Goal: Transaction & Acquisition: Obtain resource

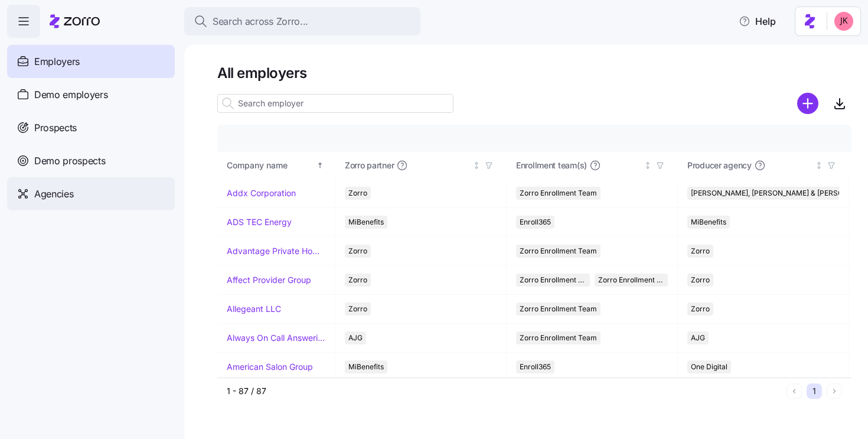
click at [89, 190] on div "Agencies" at bounding box center [91, 193] width 168 height 33
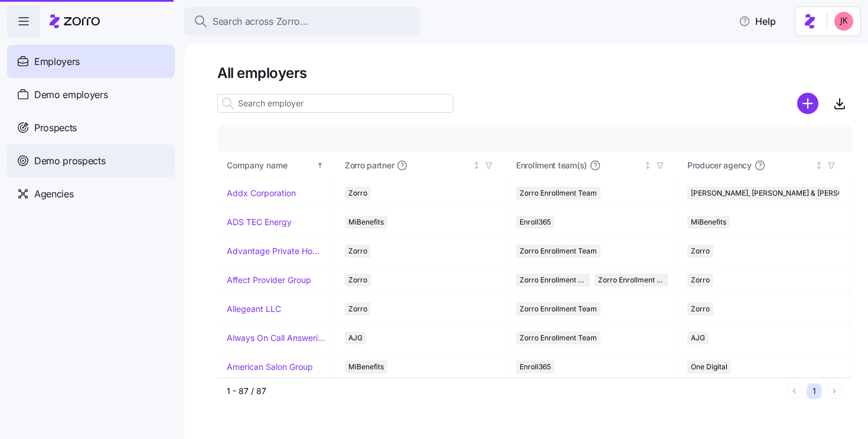
click at [89, 171] on div "Demo prospects" at bounding box center [91, 160] width 168 height 33
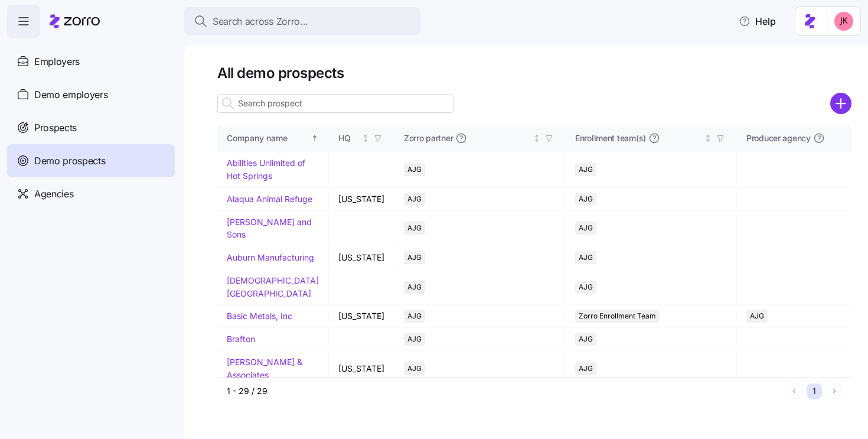
click at [317, 102] on input at bounding box center [335, 103] width 236 height 19
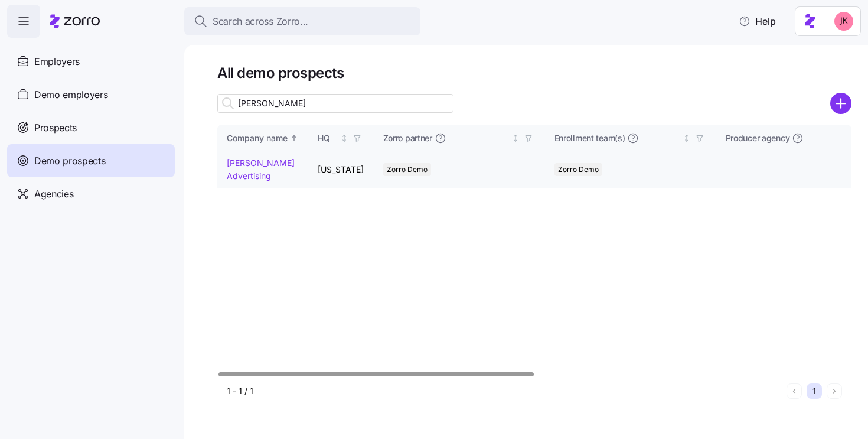
type input "kurian"
click at [231, 184] on td "Kurian's Advertising" at bounding box center [262, 169] width 91 height 35
click at [232, 177] on link "Kurian's Advertising" at bounding box center [261, 169] width 68 height 23
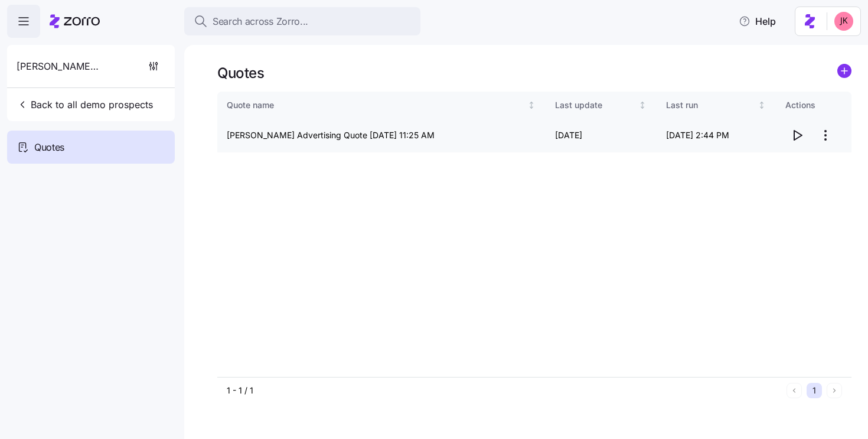
click at [795, 138] on icon "button" at bounding box center [797, 135] width 14 height 14
click at [30, 102] on span "Back to all demo prospects" at bounding box center [85, 104] width 136 height 14
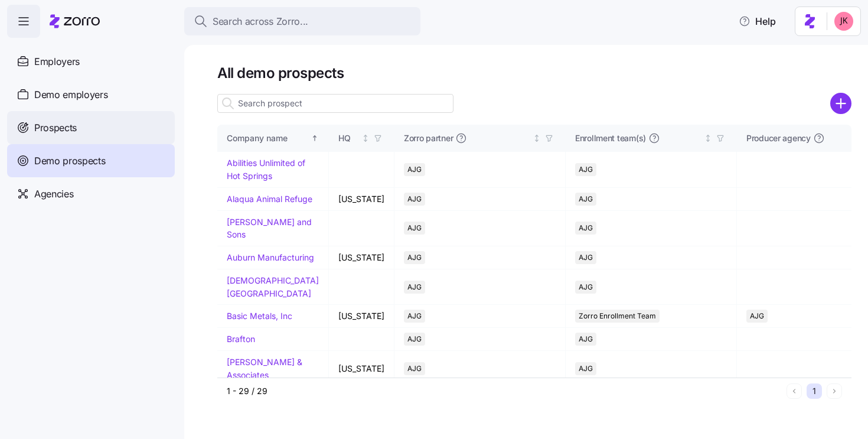
click at [58, 128] on span "Prospects" at bounding box center [55, 127] width 43 height 15
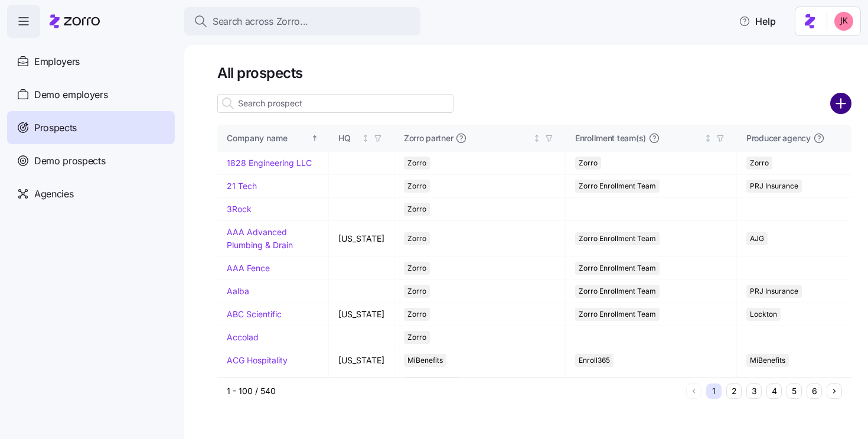
click at [842, 112] on circle "add icon" at bounding box center [841, 103] width 19 height 19
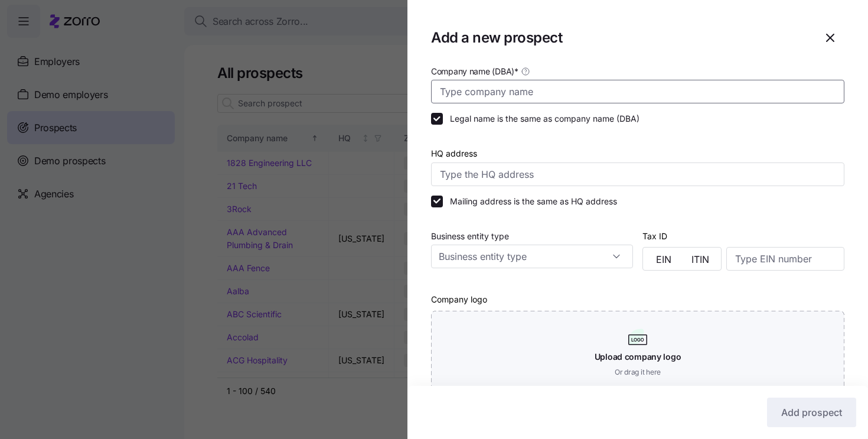
click at [503, 94] on input "Company name (DBA) *" at bounding box center [637, 92] width 413 height 24
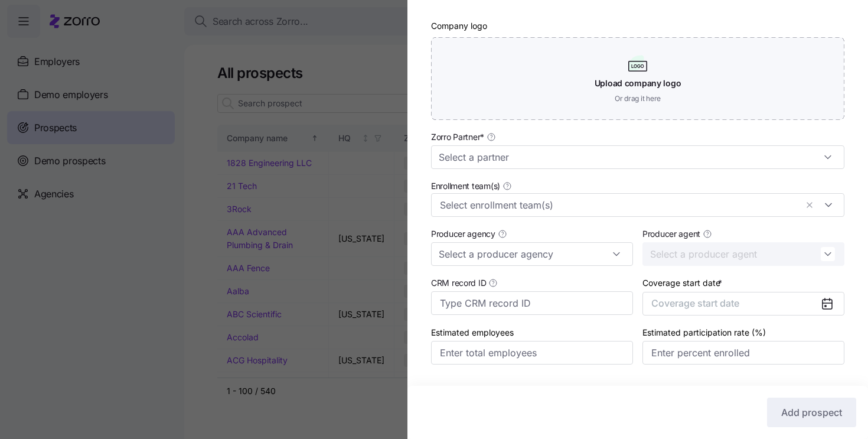
scroll to position [282, 0]
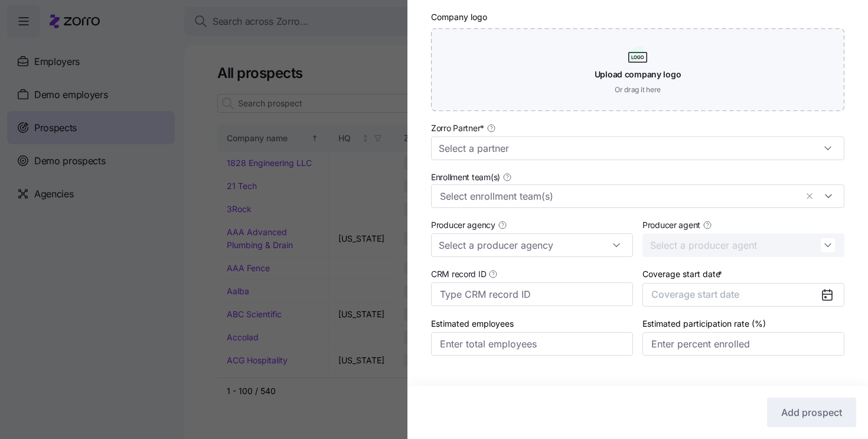
type input "JB Robertson Construction"
click at [496, 169] on div "Enrollment team(s)" at bounding box center [637, 189] width 423 height 48
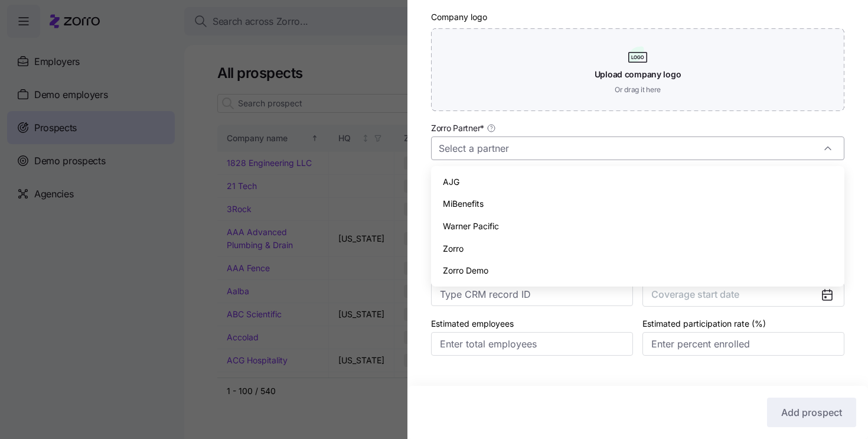
click at [497, 157] on input "Zorro Partner *" at bounding box center [637, 148] width 413 height 24
click at [497, 249] on div "Zorro" at bounding box center [638, 248] width 404 height 22
type input "Zorro"
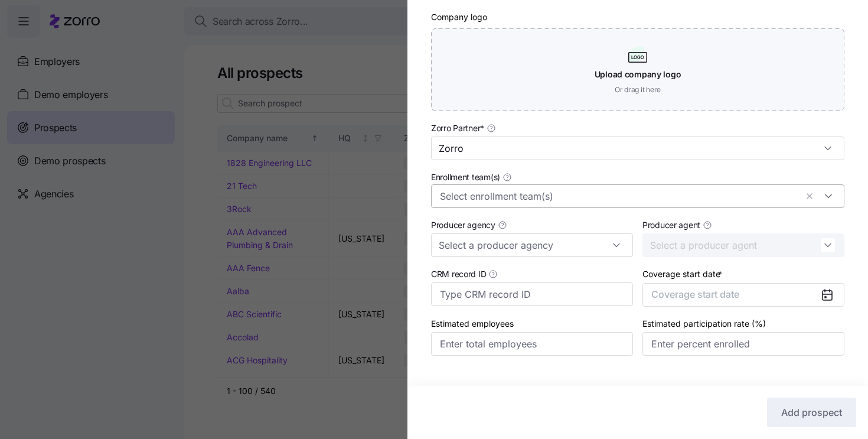
click at [486, 206] on div at bounding box center [637, 196] width 413 height 24
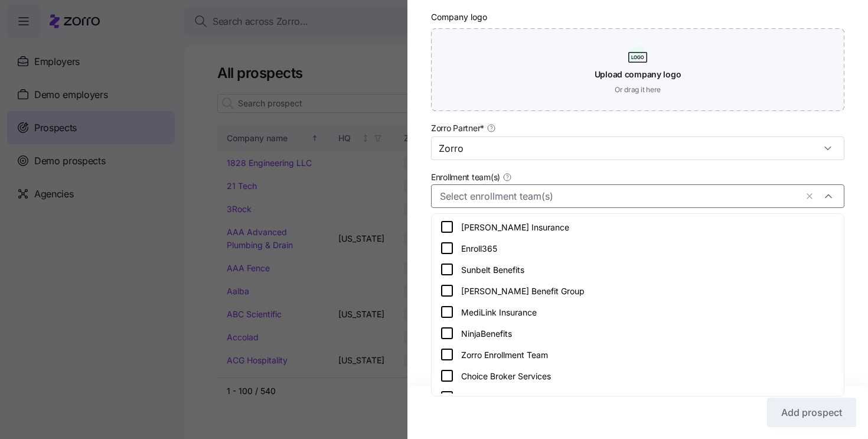
scroll to position [206, 0]
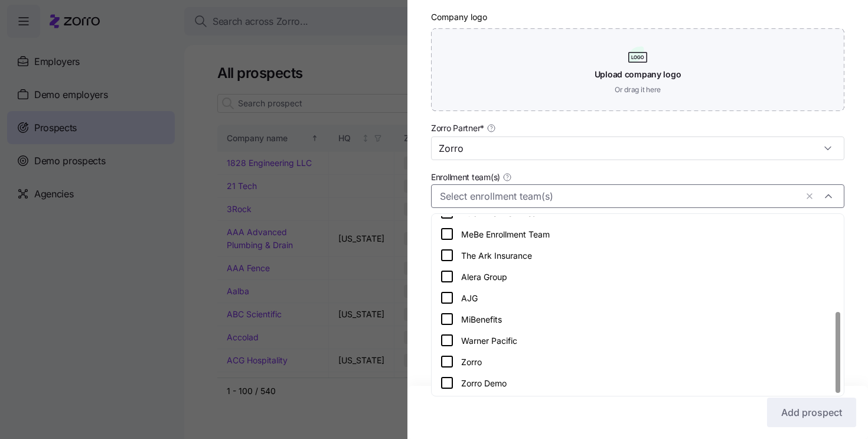
click at [444, 365] on icon at bounding box center [447, 361] width 14 height 14
click at [421, 285] on div "Company name (DBA) * JB Robertson Construction Legal name is the same as compan…" at bounding box center [637, 80] width 461 height 598
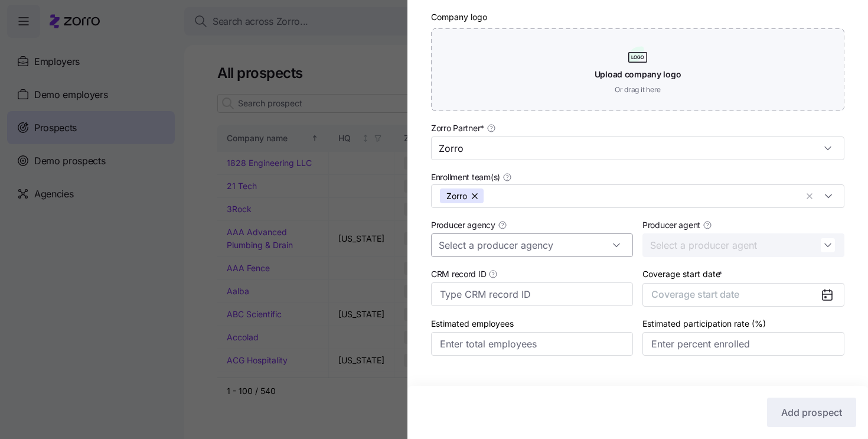
click at [462, 249] on input "Producer agency" at bounding box center [532, 245] width 202 height 24
click at [408, 283] on div "Company name (DBA) * JB Robertson Construction Legal name is the same as compan…" at bounding box center [637, 80] width 461 height 598
click at [832, 291] on icon at bounding box center [827, 295] width 9 height 9
click at [830, 294] on icon at bounding box center [827, 295] width 9 height 9
click at [829, 296] on icon at bounding box center [827, 295] width 9 height 9
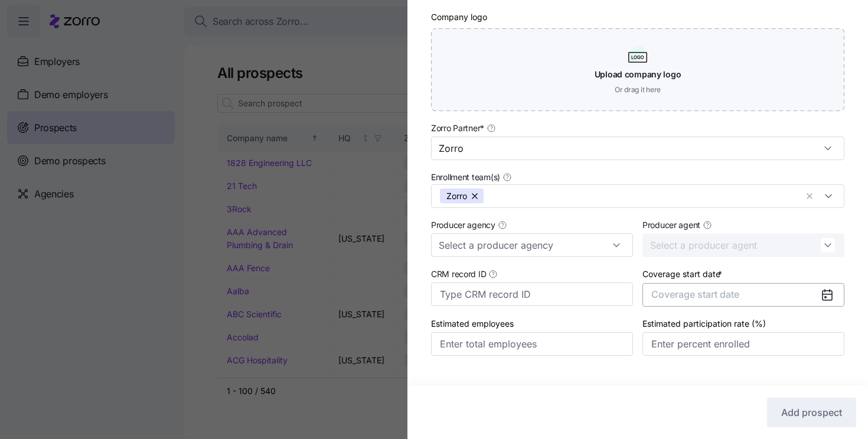
click at [683, 296] on span "Coverage start date" at bounding box center [695, 294] width 88 height 12
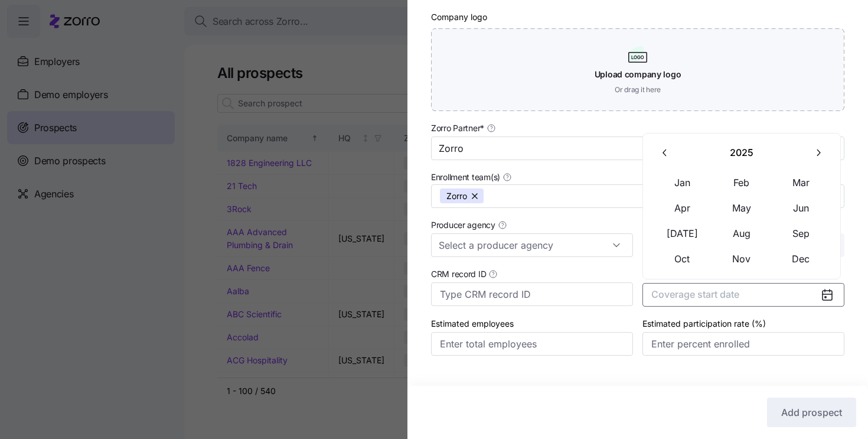
click at [816, 145] on button "button" at bounding box center [818, 153] width 25 height 25
click at [692, 185] on button "Jan" at bounding box center [682, 182] width 59 height 25
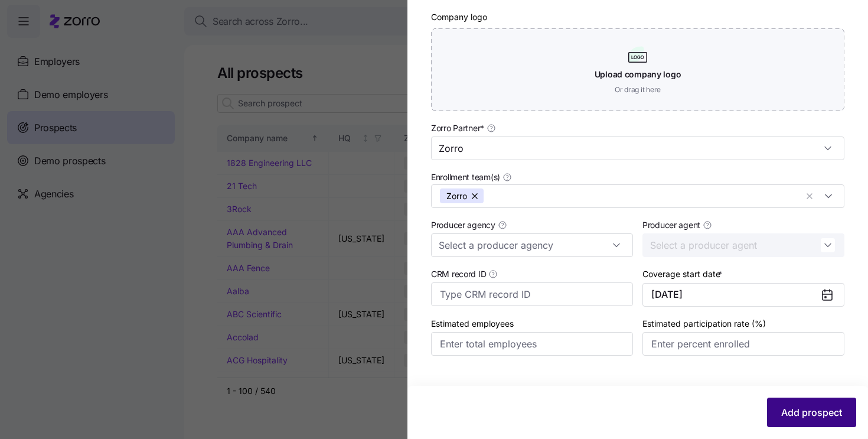
click at [806, 413] on span "Add prospect" at bounding box center [811, 412] width 61 height 14
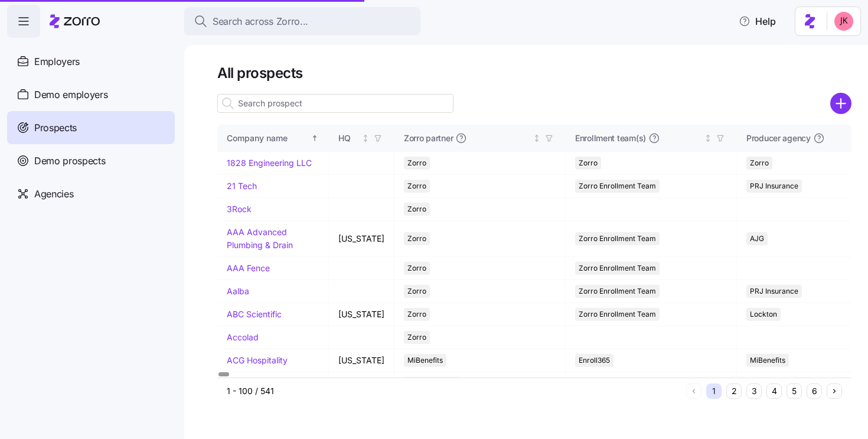
click at [269, 102] on input at bounding box center [335, 103] width 236 height 19
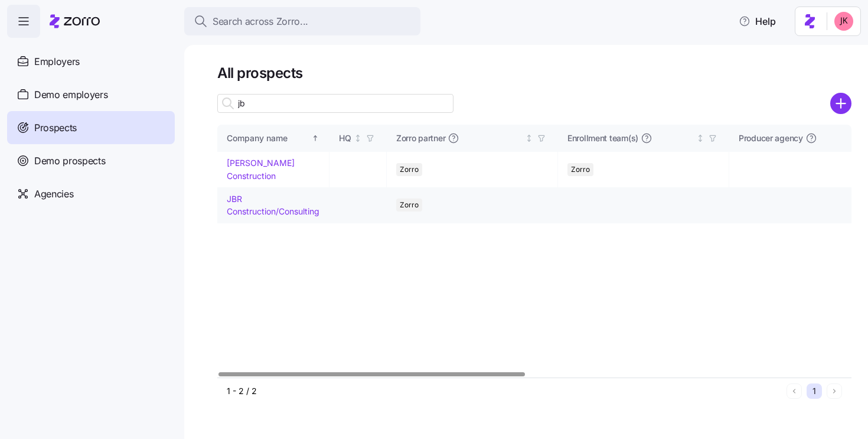
type input "jb"
click at [247, 210] on link "JBR Construction/Consulting" at bounding box center [273, 205] width 93 height 23
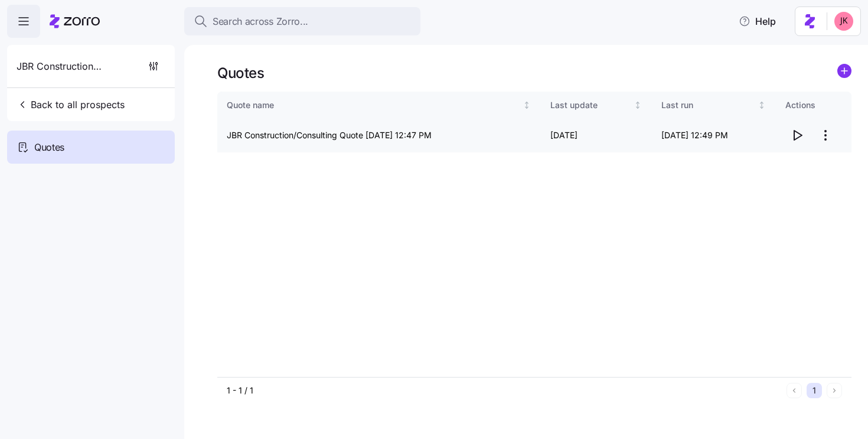
click at [798, 132] on icon "button" at bounding box center [797, 135] width 14 height 14
click at [61, 107] on span "Back to all prospects" at bounding box center [71, 104] width 108 height 14
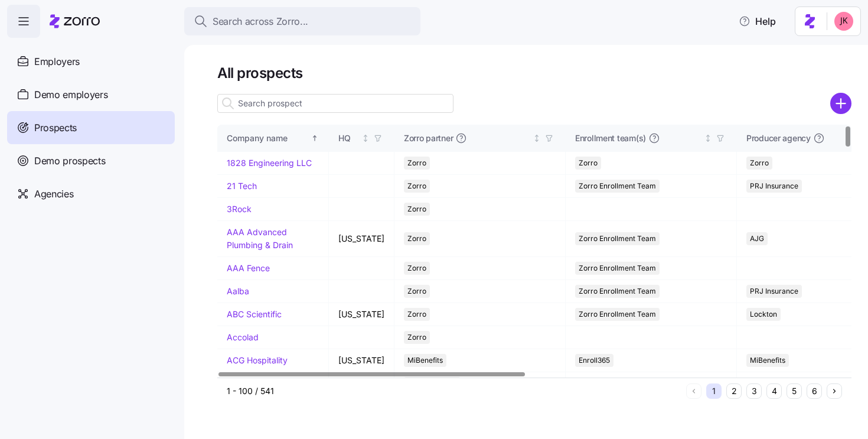
click at [331, 106] on input at bounding box center [335, 103] width 236 height 19
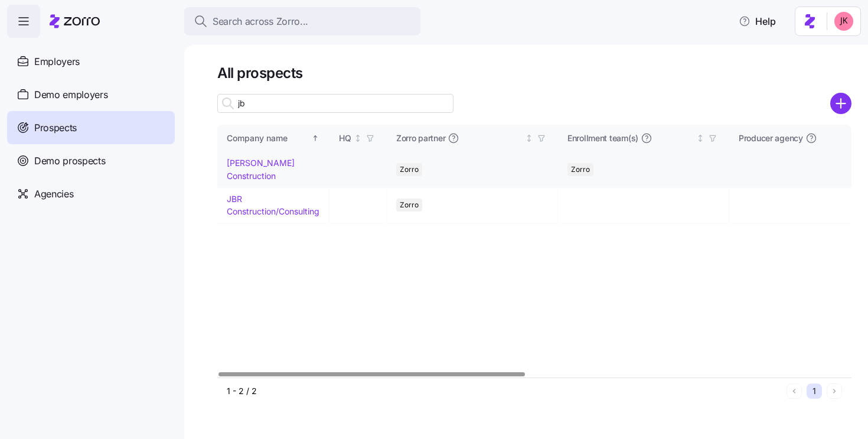
type input "jb"
click at [270, 172] on link "JB Robertson Construction" at bounding box center [261, 169] width 68 height 23
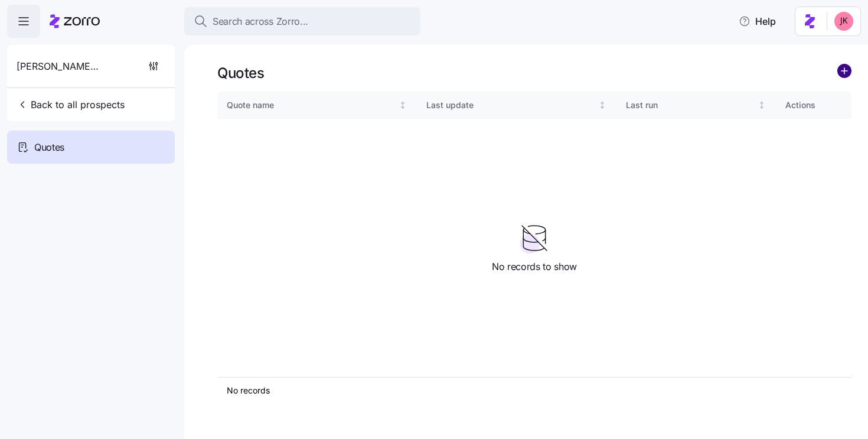
click at [849, 67] on circle "add icon" at bounding box center [844, 70] width 13 height 13
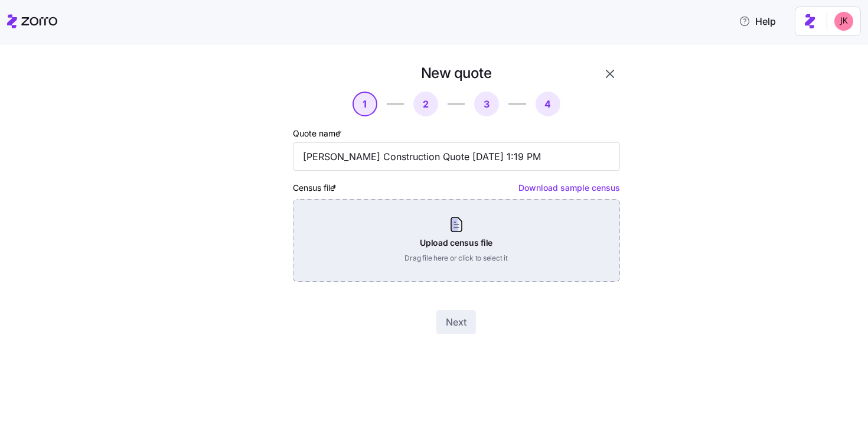
click at [469, 235] on div "Upload census file Drag file here or click to select it" at bounding box center [456, 240] width 327 height 83
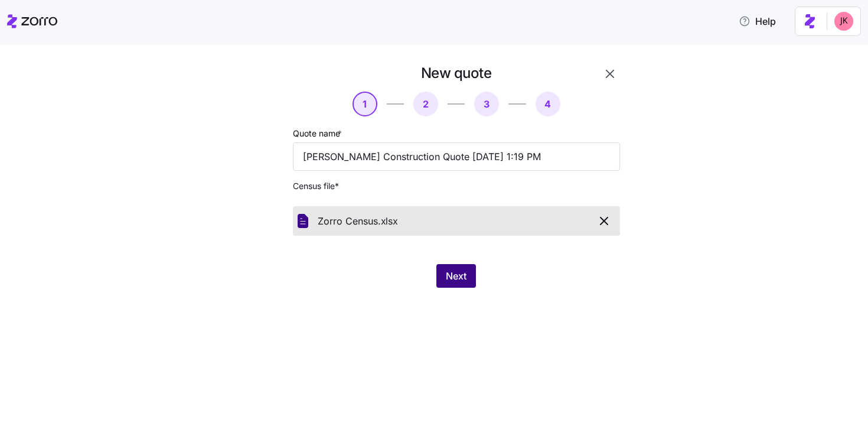
click at [457, 278] on span "Next" at bounding box center [456, 276] width 21 height 14
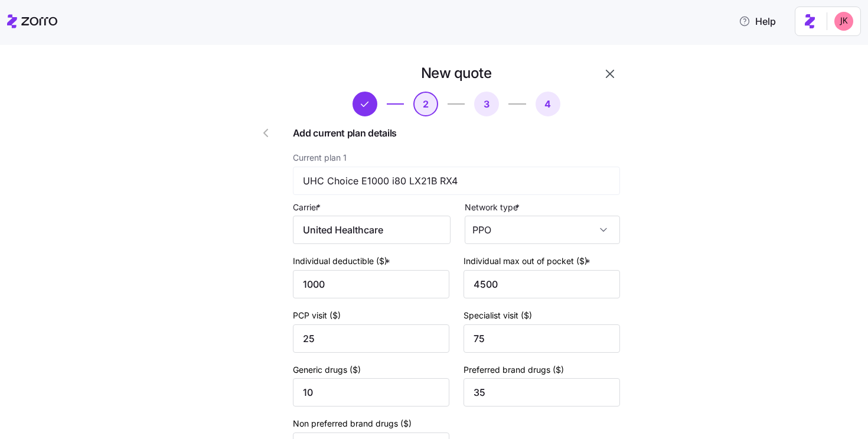
scroll to position [140, 0]
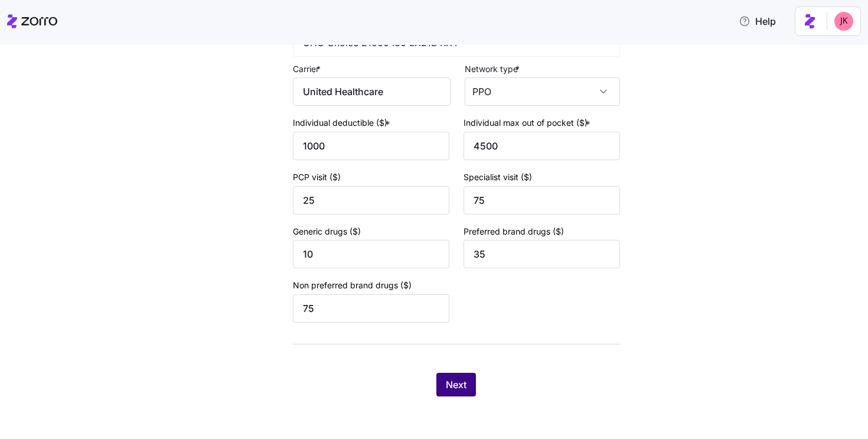
click at [459, 382] on span "Next" at bounding box center [456, 384] width 21 height 14
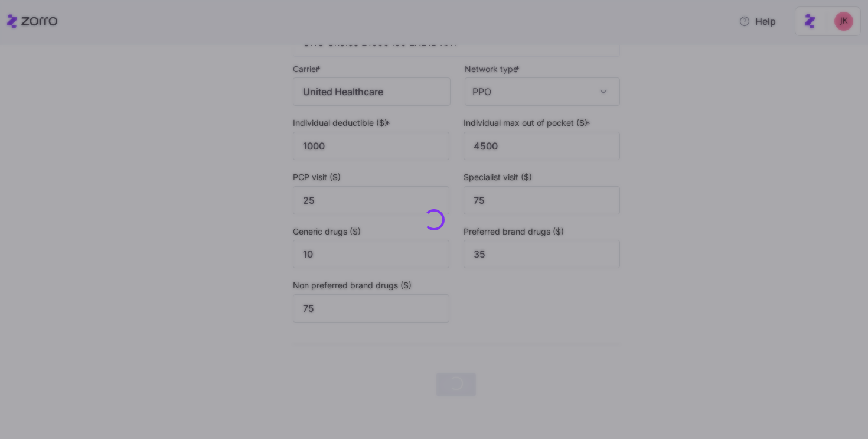
scroll to position [0, 0]
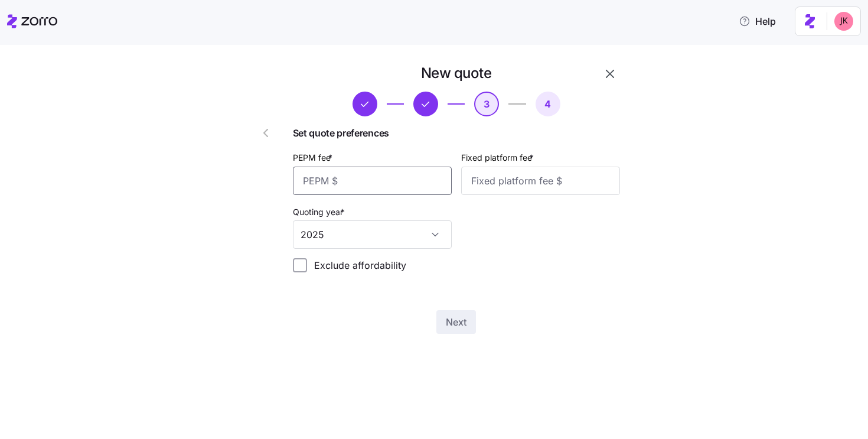
click at [355, 181] on input "PEPM fee *" at bounding box center [372, 181] width 159 height 28
type input "3"
type input "50"
click at [479, 182] on input "Fixed platform fee *" at bounding box center [540, 181] width 159 height 28
type input "100"
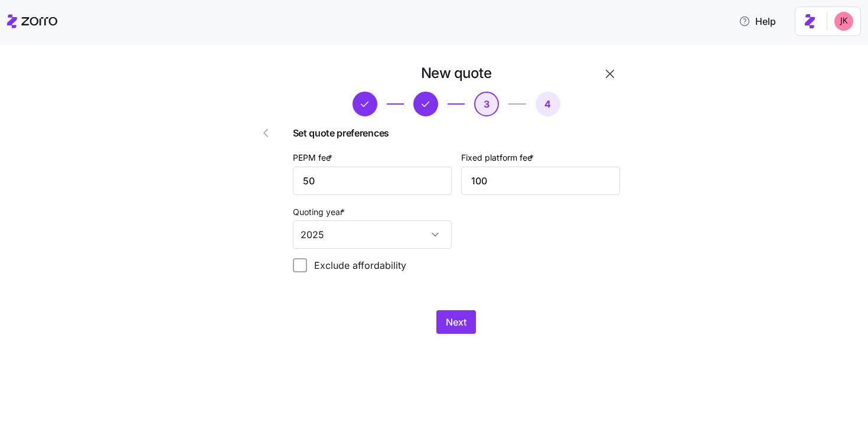
click at [237, 219] on div at bounding box center [254, 198] width 67 height 279
click at [452, 324] on span "Next" at bounding box center [456, 322] width 21 height 14
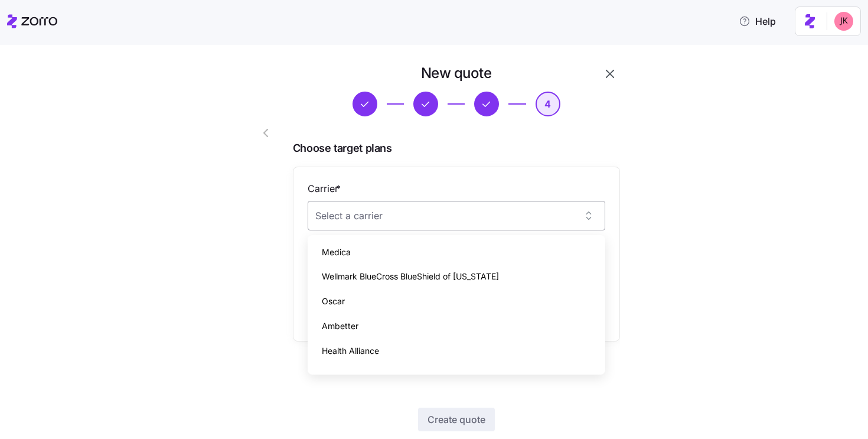
click at [371, 214] on input "Carrier *" at bounding box center [457, 216] width 298 height 30
click at [271, 218] on div at bounding box center [254, 265] width 67 height 412
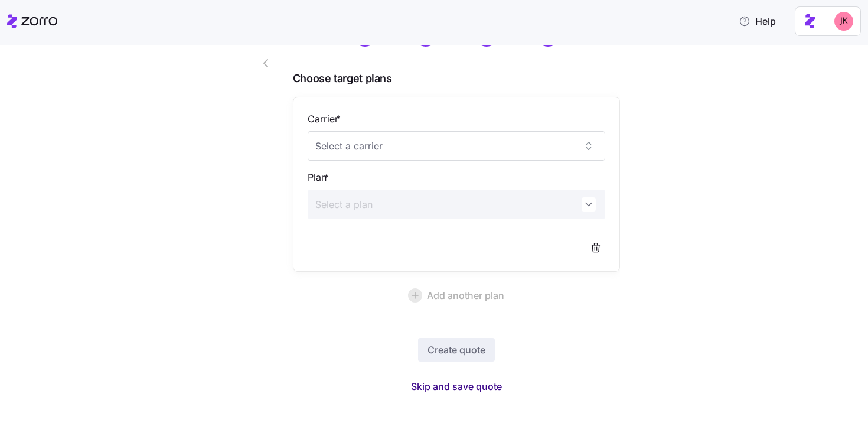
click at [428, 387] on span "Skip and save quote" at bounding box center [456, 386] width 91 height 14
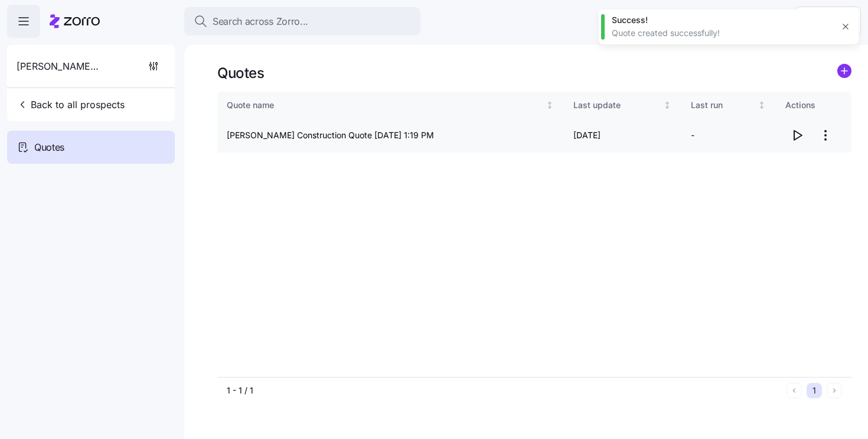
click at [797, 139] on icon "button" at bounding box center [797, 135] width 14 height 14
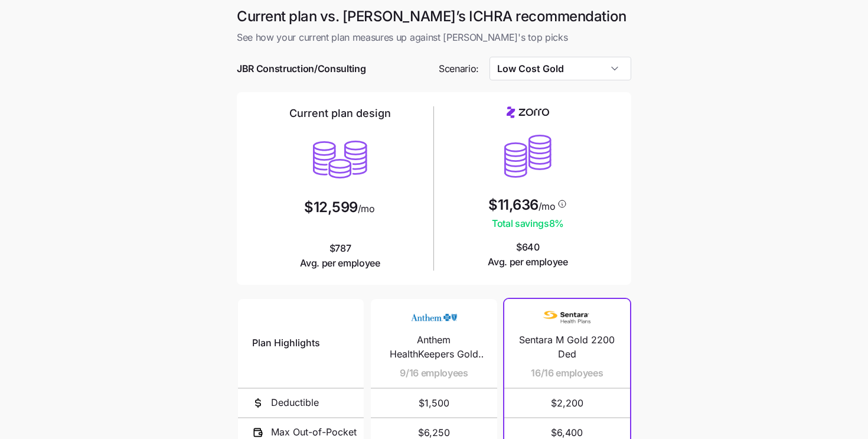
scroll to position [206, 0]
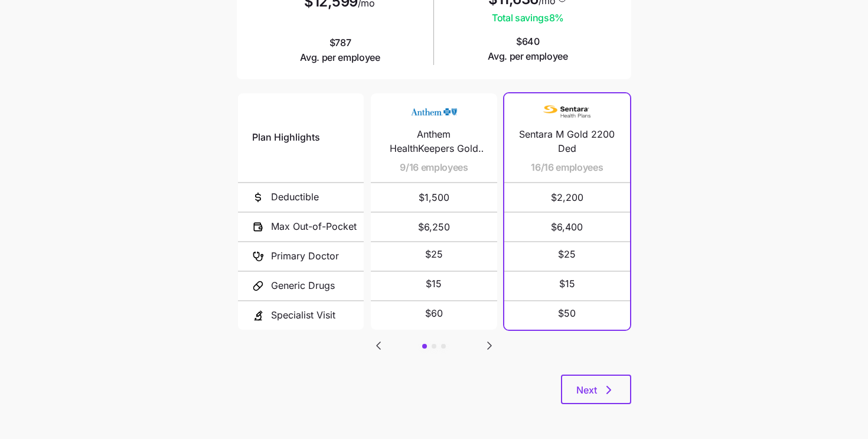
click at [433, 344] on button "button" at bounding box center [434, 346] width 5 height 5
click at [444, 344] on button "button" at bounding box center [443, 346] width 5 height 5
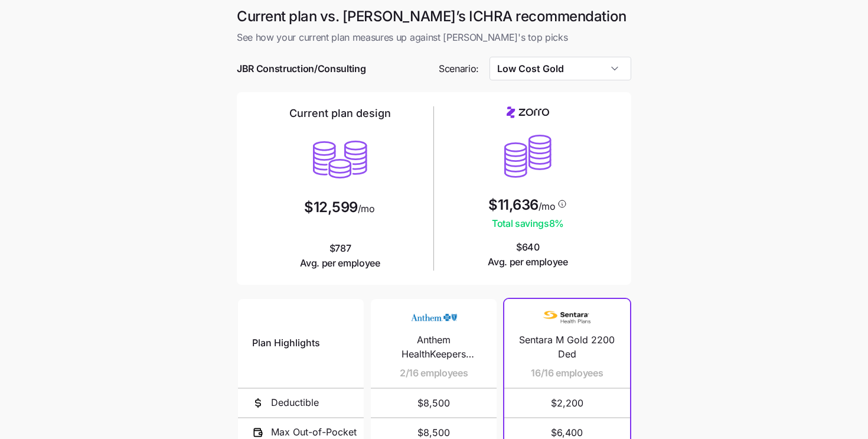
scroll to position [116, 0]
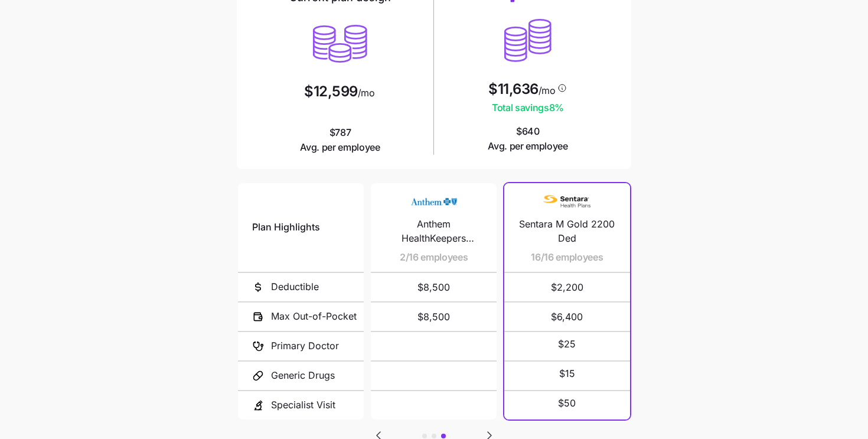
click at [422, 433] on button "button" at bounding box center [424, 435] width 5 height 5
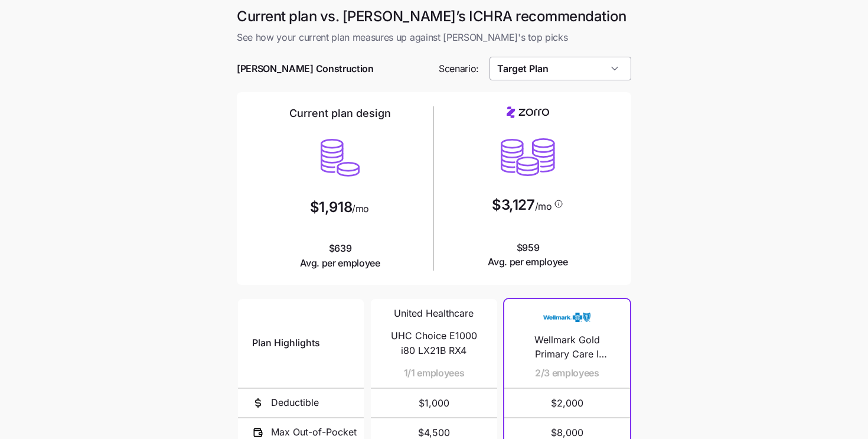
click at [542, 76] on input "Target Plan" at bounding box center [561, 69] width 142 height 24
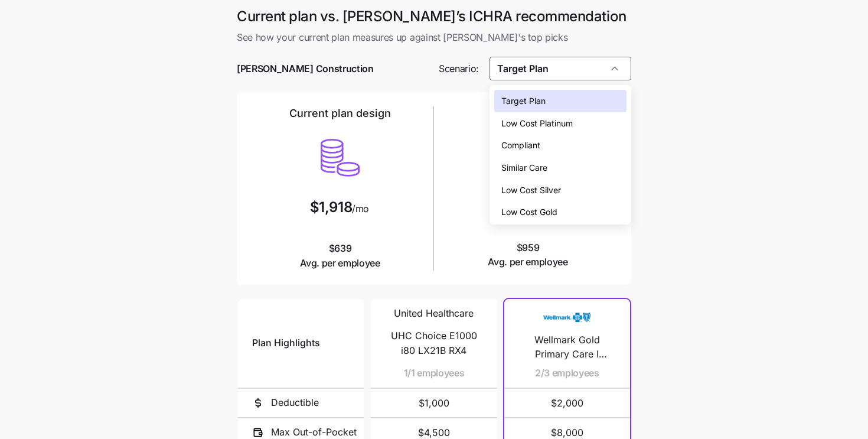
click at [545, 184] on span "Low Cost Silver" at bounding box center [531, 190] width 60 height 13
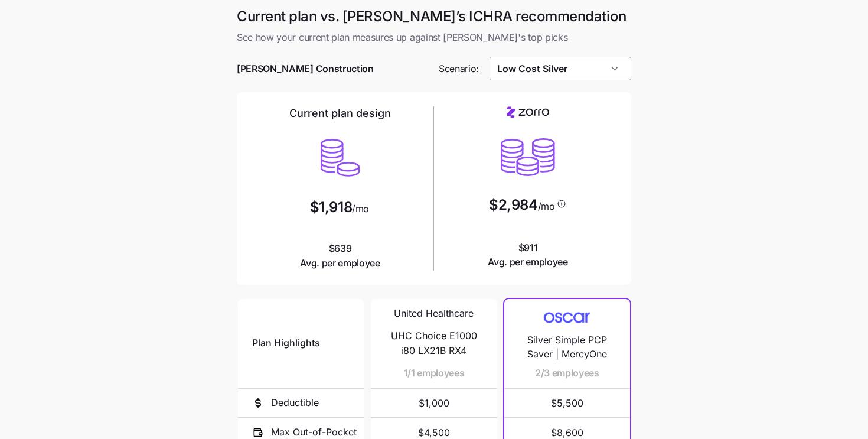
click at [539, 64] on input "Low Cost Silver" at bounding box center [561, 69] width 142 height 24
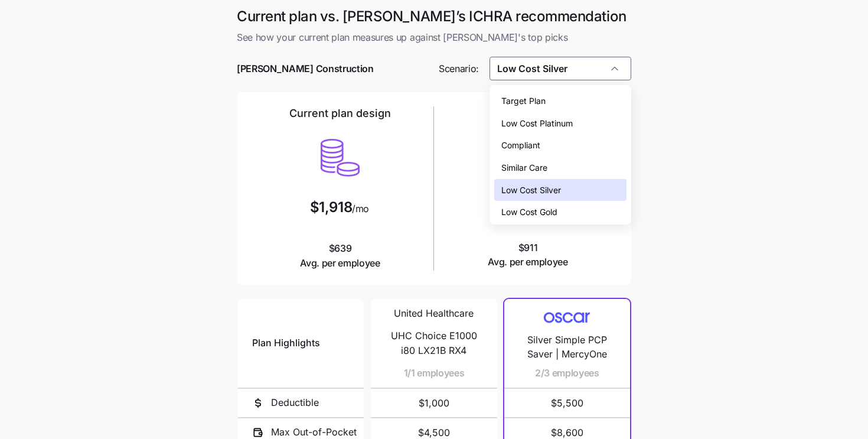
click at [545, 170] on span "Similar Care" at bounding box center [524, 167] width 46 height 13
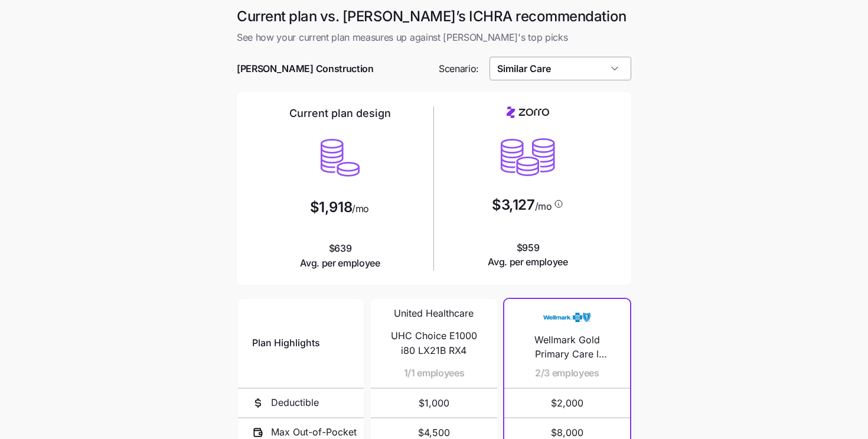
click at [543, 66] on input "Similar Care" at bounding box center [561, 69] width 142 height 24
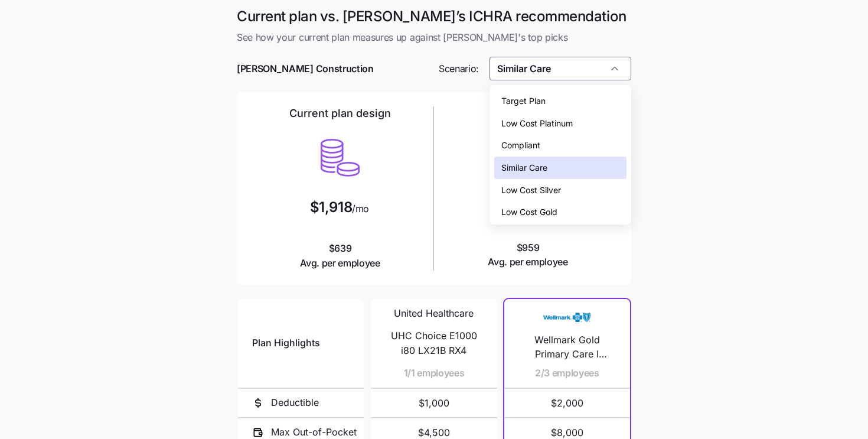
click at [542, 184] on span "Low Cost Silver" at bounding box center [531, 190] width 60 height 13
type input "Low Cost Silver"
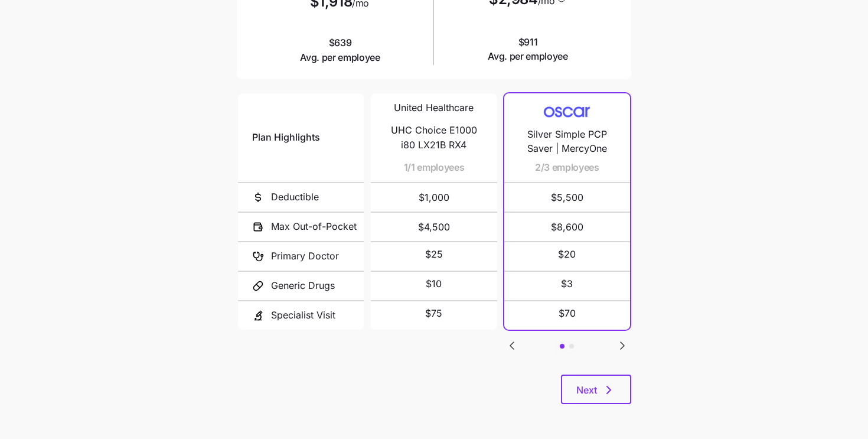
scroll to position [203, 0]
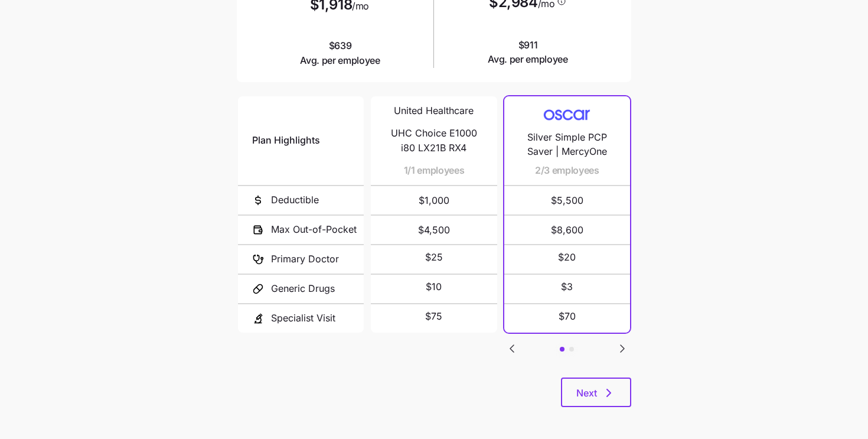
click at [573, 347] on button "button" at bounding box center [571, 349] width 5 height 5
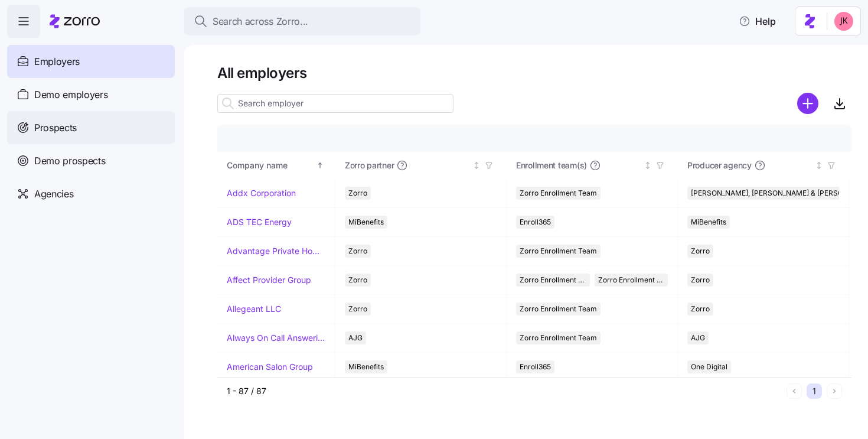
click at [73, 131] on span "Prospects" at bounding box center [55, 127] width 43 height 15
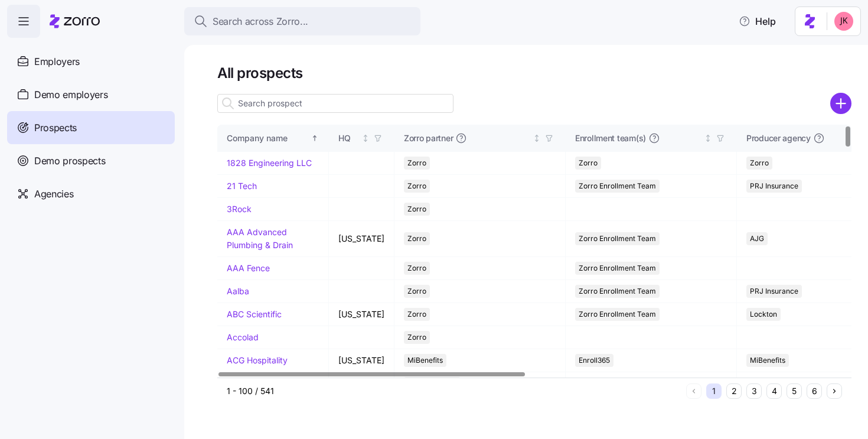
click at [270, 104] on input at bounding box center [335, 103] width 236 height 19
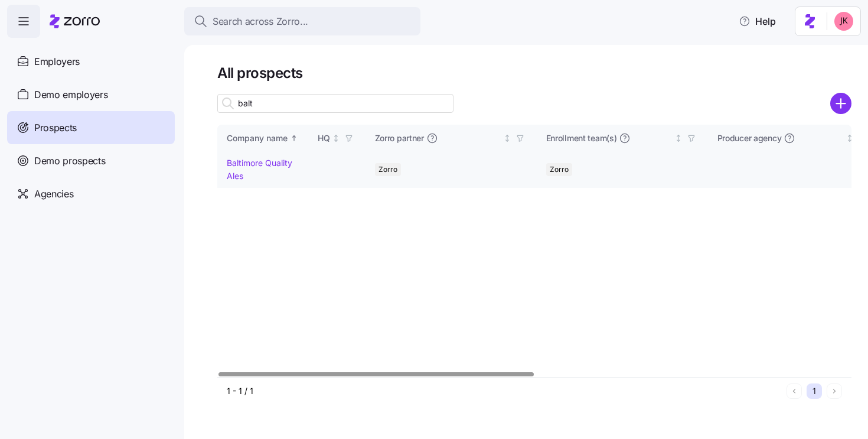
type input "balt"
click at [274, 161] on link "Baltimore Quality Ales" at bounding box center [260, 169] width 66 height 23
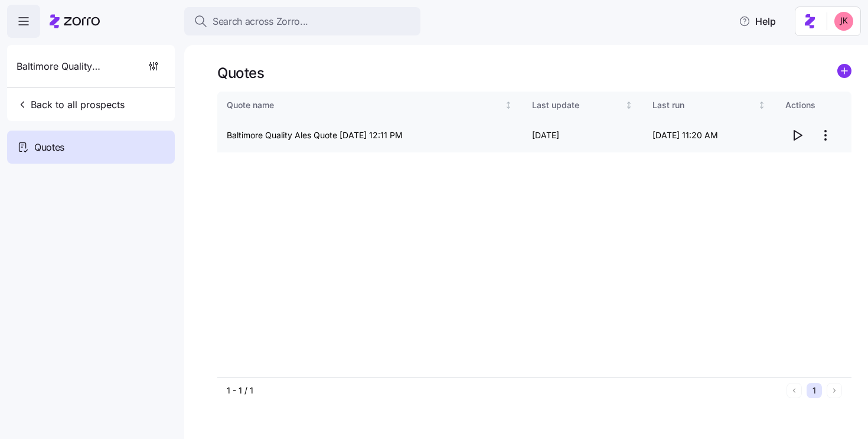
click at [800, 138] on icon "button" at bounding box center [797, 135] width 14 height 14
click at [89, 107] on span "Back to all prospects" at bounding box center [71, 104] width 108 height 14
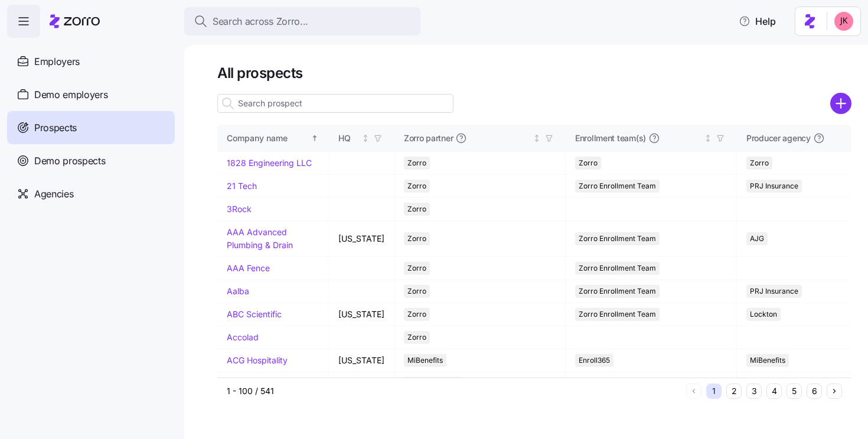
click at [296, 108] on input at bounding box center [335, 103] width 236 height 19
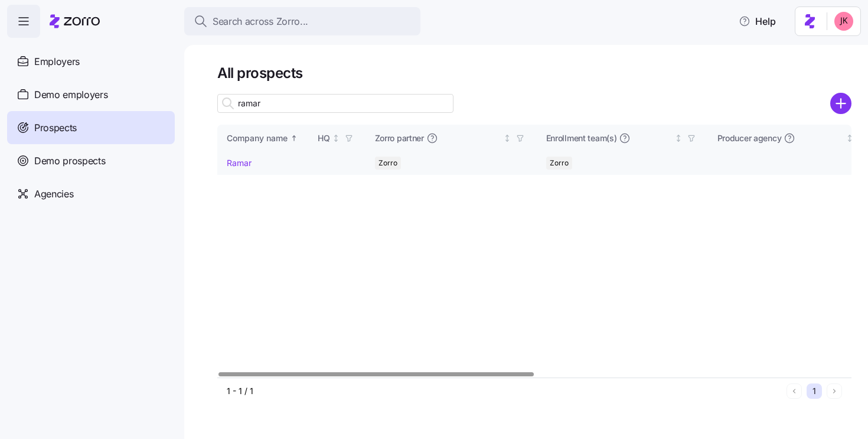
type input "ramar"
click at [236, 162] on link "Ramar" at bounding box center [239, 163] width 25 height 10
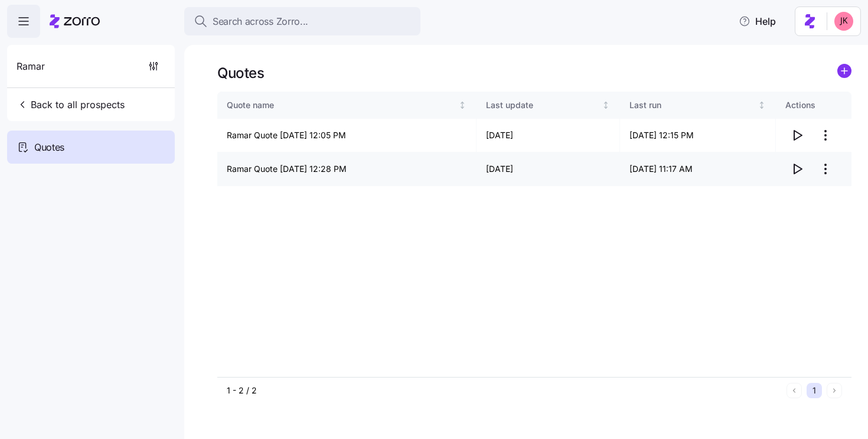
click at [795, 172] on icon "button" at bounding box center [797, 169] width 14 height 14
click at [55, 100] on span "Back to all prospects" at bounding box center [71, 104] width 108 height 14
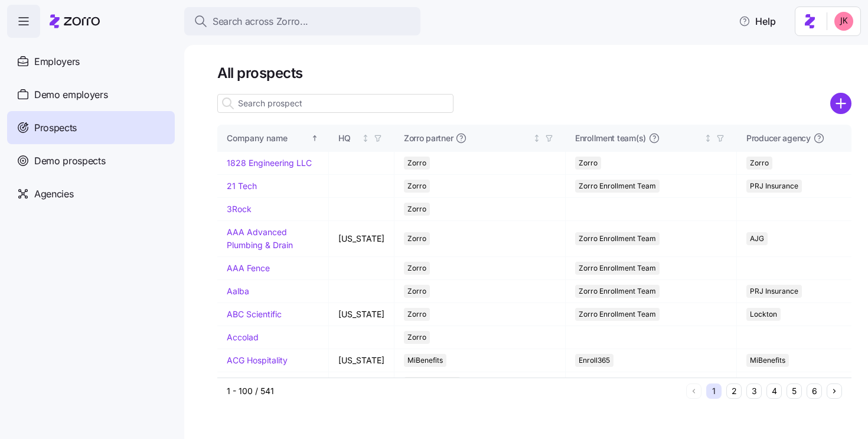
click at [286, 103] on input at bounding box center [335, 103] width 236 height 19
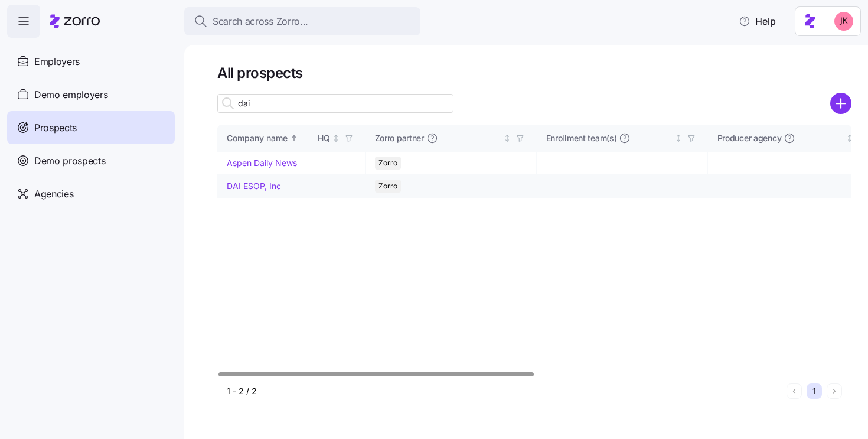
type input "dai"
click at [257, 187] on link "DAI ESOP, Inc" at bounding box center [254, 186] width 54 height 10
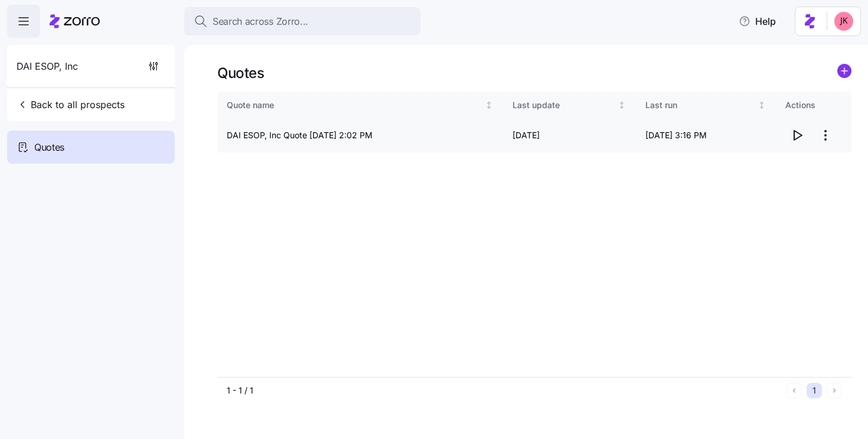
click at [796, 128] on span "button" at bounding box center [797, 135] width 22 height 22
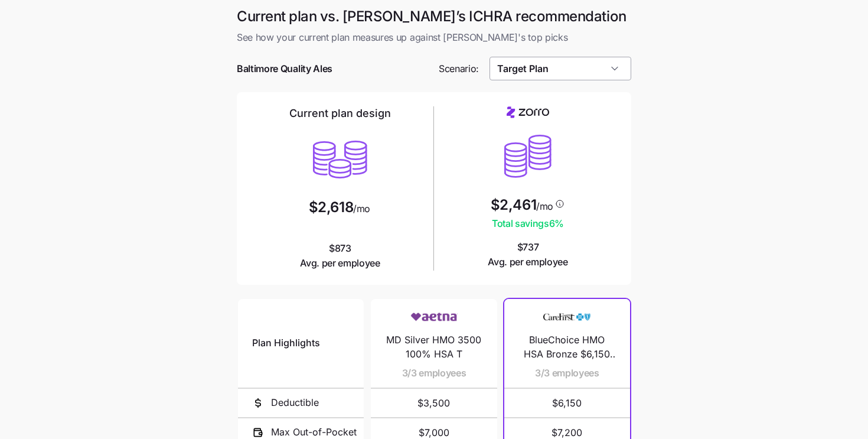
click at [556, 67] on input "Target Plan" at bounding box center [561, 69] width 142 height 24
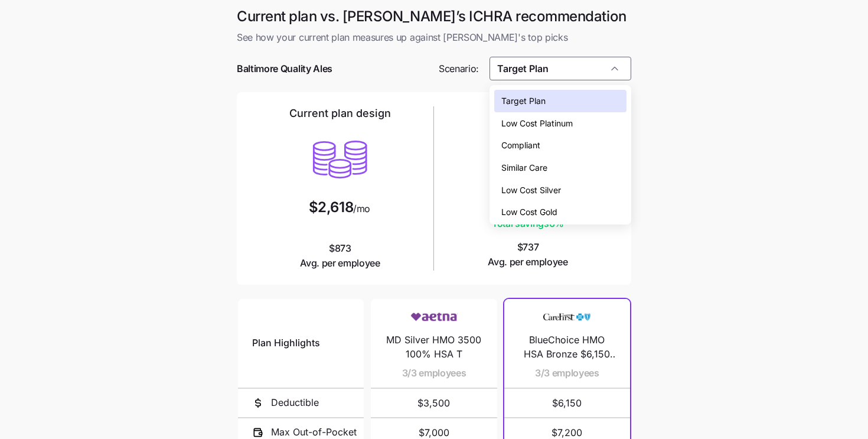
click at [536, 188] on span "Low Cost Silver" at bounding box center [531, 190] width 60 height 13
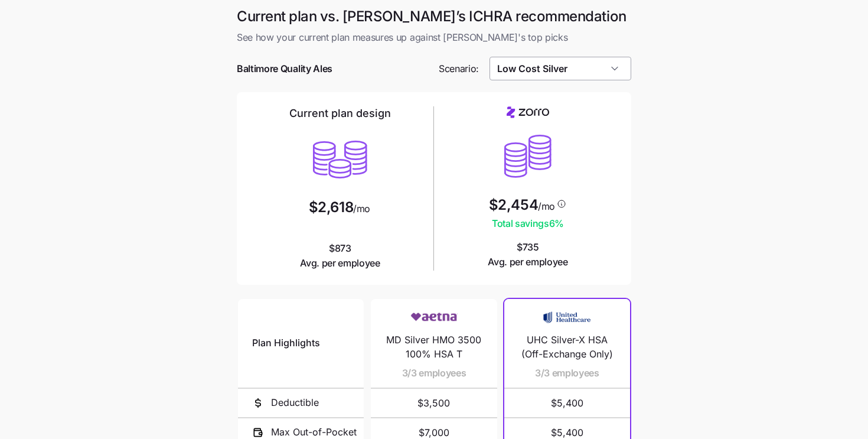
click at [532, 71] on input "Low Cost Silver" at bounding box center [561, 69] width 142 height 24
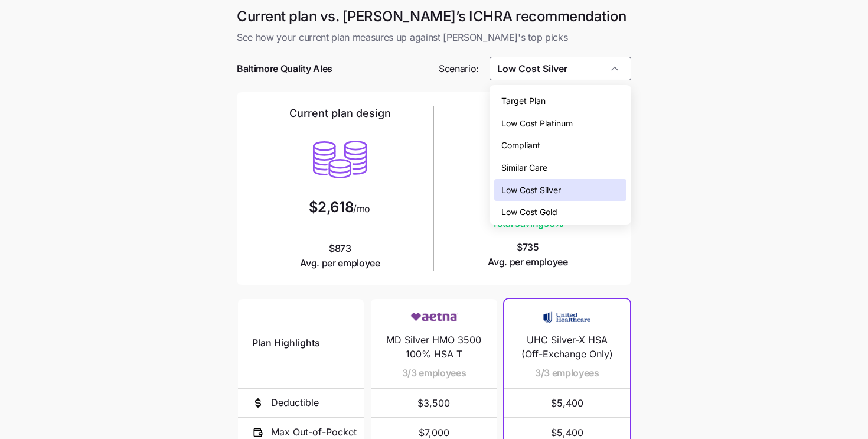
click at [529, 210] on span "Low Cost Gold" at bounding box center [529, 212] width 56 height 13
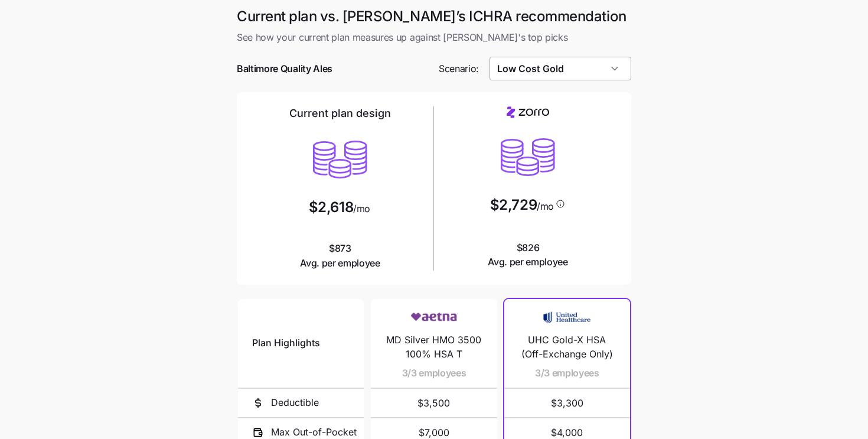
click at [516, 71] on input "Low Cost Gold" at bounding box center [561, 69] width 142 height 24
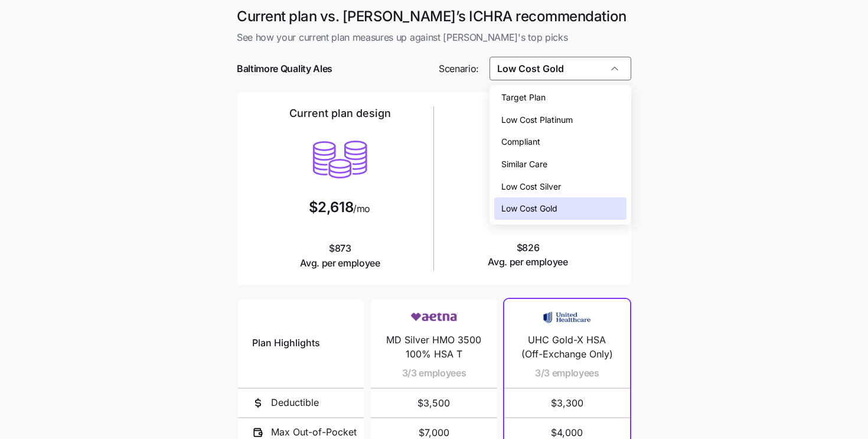
click at [529, 185] on span "Low Cost Silver" at bounding box center [531, 186] width 60 height 13
type input "Low Cost Silver"
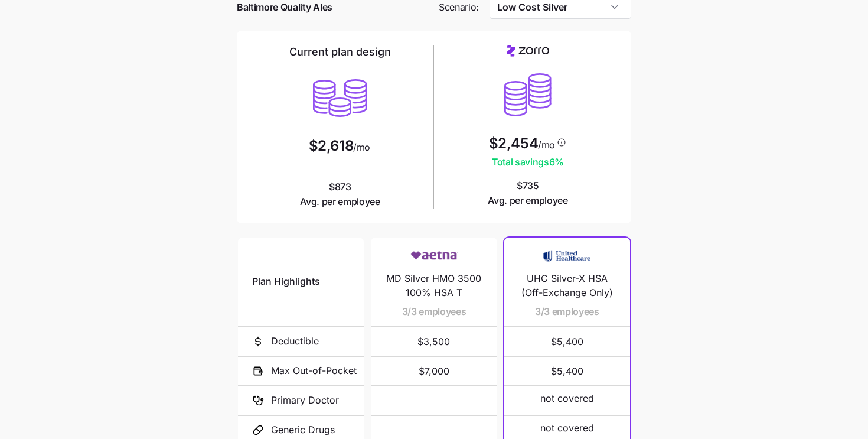
scroll to position [206, 0]
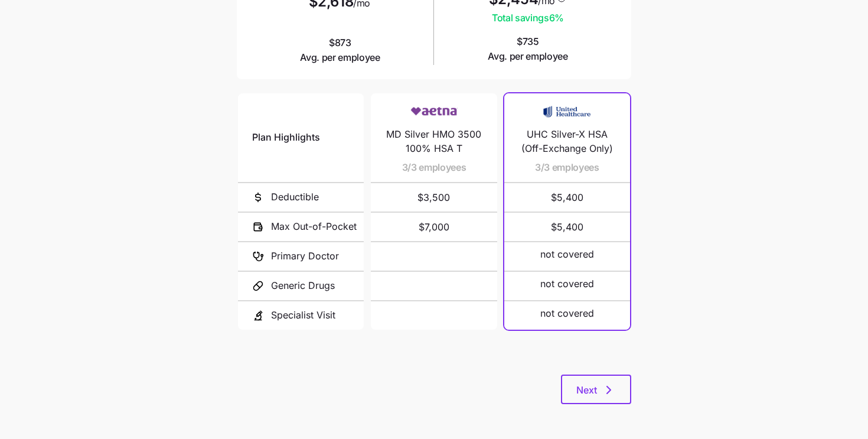
click at [591, 373] on div "Plan Highlights Deductible Max Out-of-Pocket Primary Doctor Generic Drugs Speci…" at bounding box center [434, 232] width 394 height 283
click at [585, 381] on button "Next" at bounding box center [596, 389] width 70 height 30
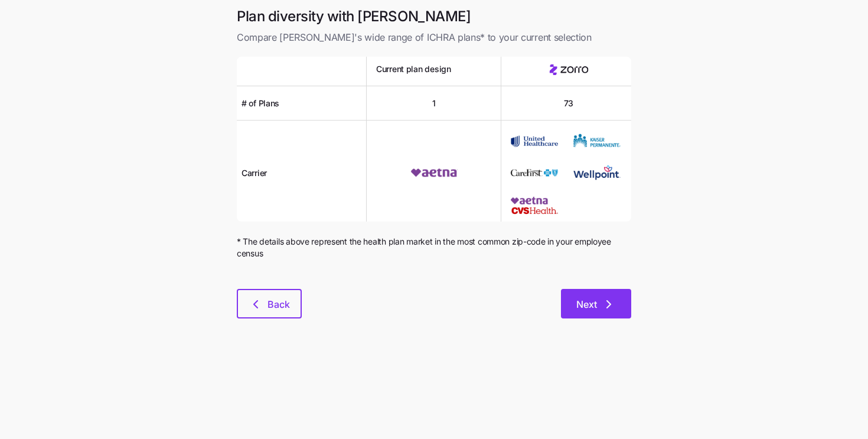
click at [595, 295] on button "Next" at bounding box center [596, 304] width 70 height 30
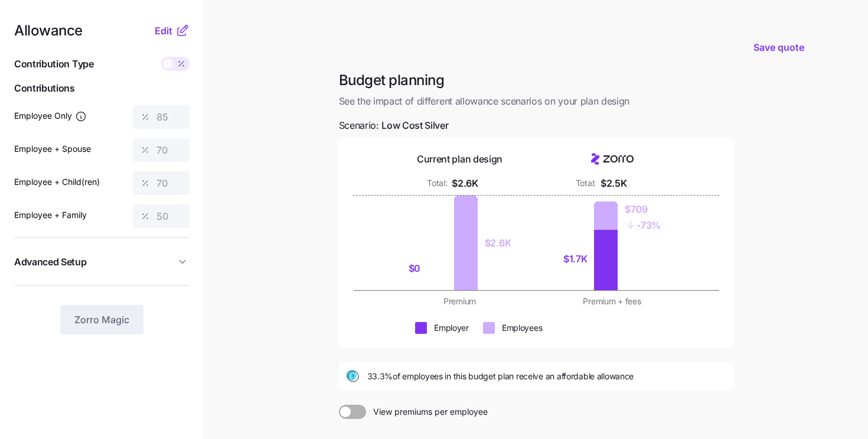
drag, startPoint x: 369, startPoint y: 379, endPoint x: 517, endPoint y: 384, distance: 148.9
click at [517, 384] on div "33.3% of employees in this budget plan receive an affordable allowance" at bounding box center [536, 376] width 394 height 28
click at [522, 387] on div "33.3% of employees in this budget plan receive an affordable allowance" at bounding box center [536, 376] width 394 height 28
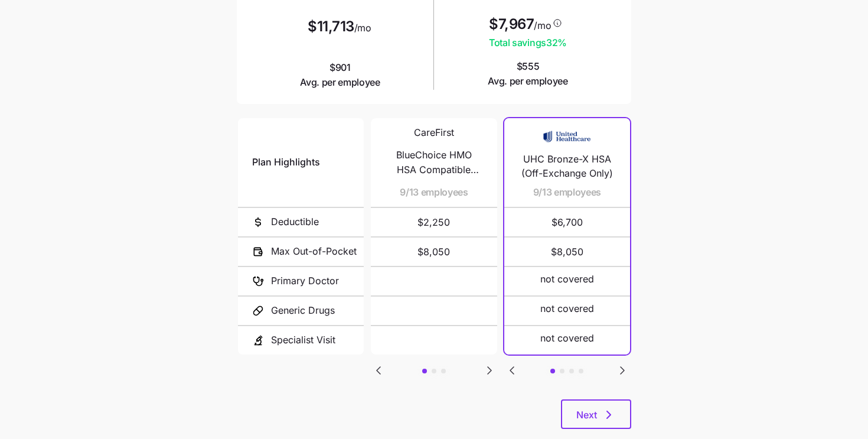
scroll to position [206, 0]
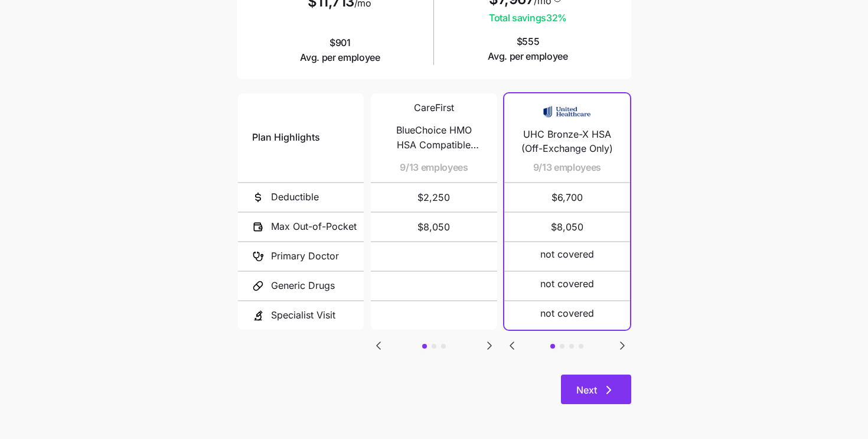
click at [586, 386] on span "Next" at bounding box center [586, 390] width 21 height 14
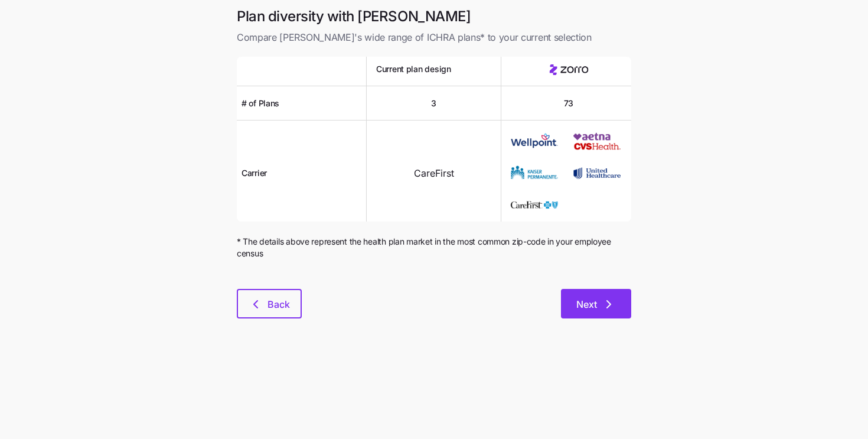
click at [593, 301] on span "Next" at bounding box center [586, 304] width 21 height 14
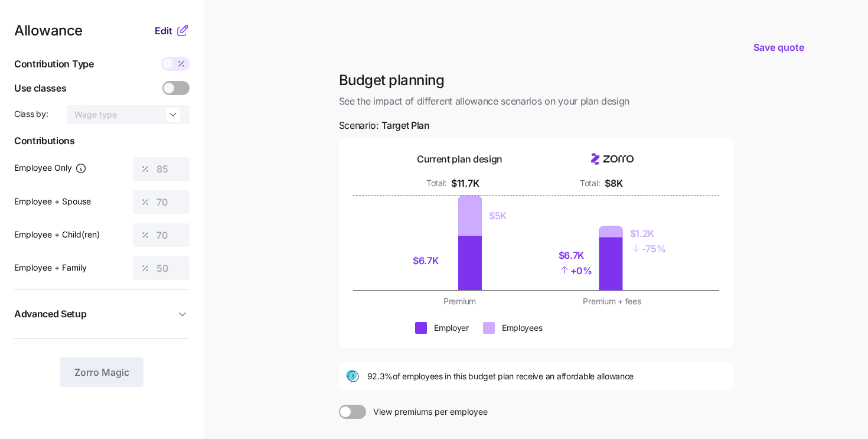
click at [160, 30] on span "Edit" at bounding box center [164, 31] width 18 height 14
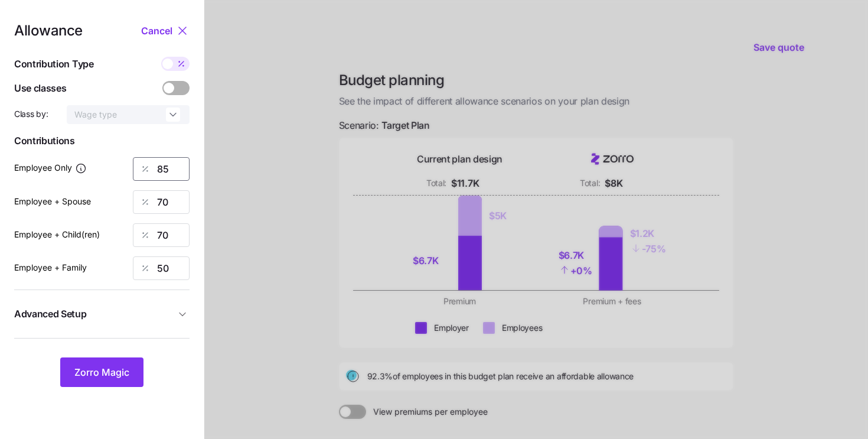
drag, startPoint x: 170, startPoint y: 169, endPoint x: 142, endPoint y: 169, distance: 28.3
click at [142, 169] on div "85" at bounding box center [161, 169] width 57 height 24
click at [105, 379] on button "Zorro Magic" at bounding box center [101, 372] width 83 height 30
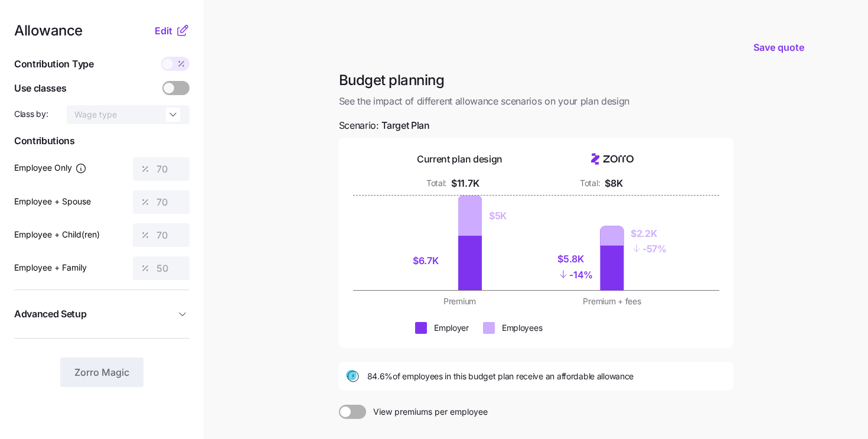
click at [154, 34] on div "Allowance Edit" at bounding box center [101, 31] width 175 height 14
click at [159, 30] on span "Edit" at bounding box center [164, 31] width 18 height 14
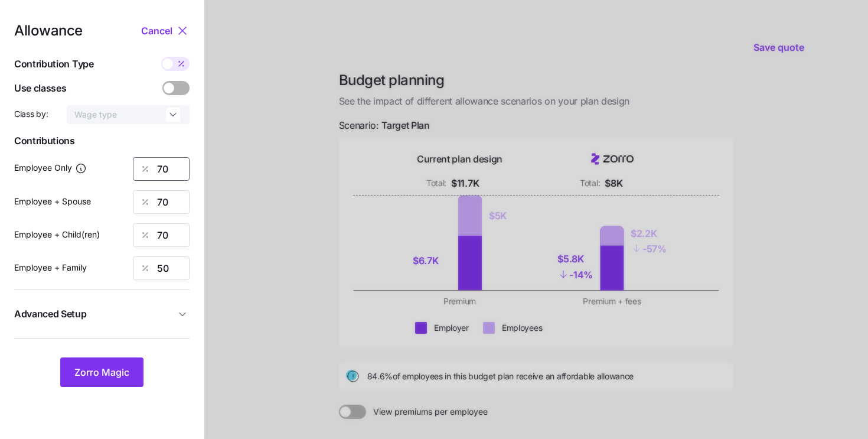
drag, startPoint x: 173, startPoint y: 167, endPoint x: 131, endPoint y: 162, distance: 42.3
click at [131, 162] on div "Employee Only 70" at bounding box center [101, 169] width 175 height 24
type input "85"
click at [102, 369] on span "Zorro Magic" at bounding box center [101, 372] width 55 height 14
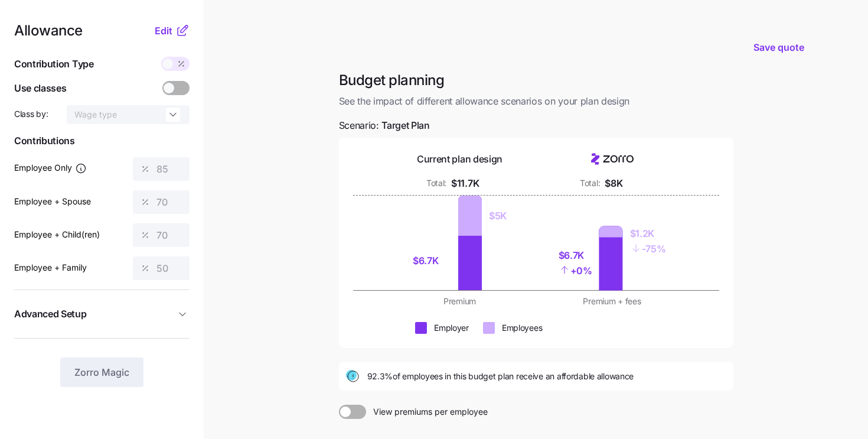
scroll to position [142, 0]
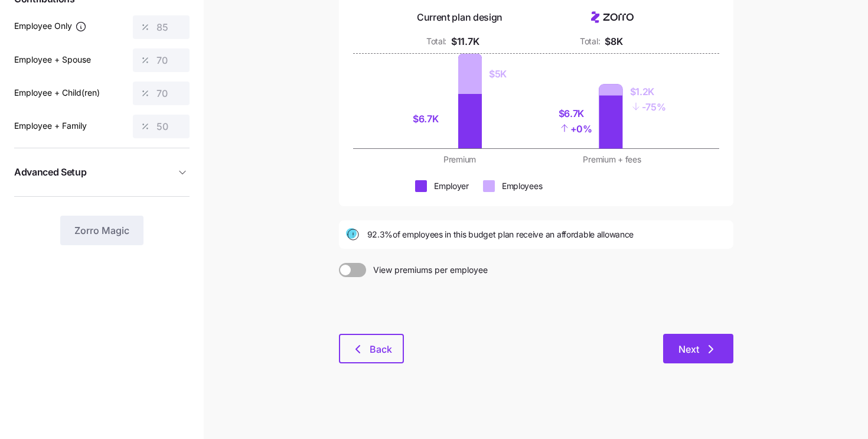
click at [699, 347] on span "Next" at bounding box center [689, 349] width 21 height 14
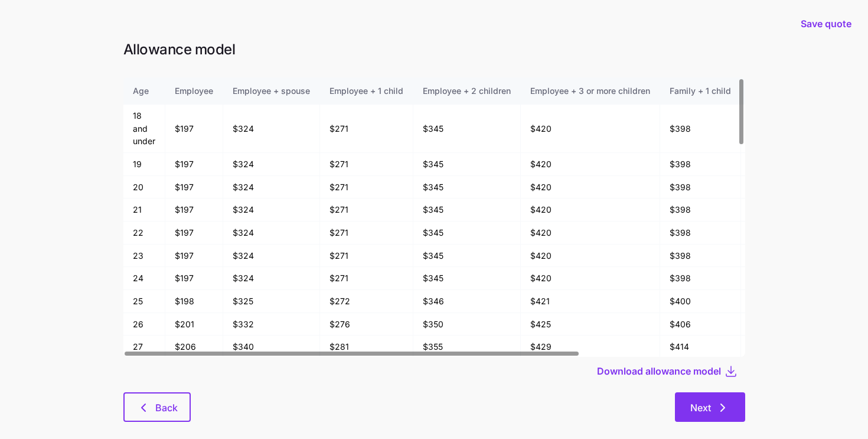
click at [699, 409] on span "Next" at bounding box center [700, 407] width 21 height 14
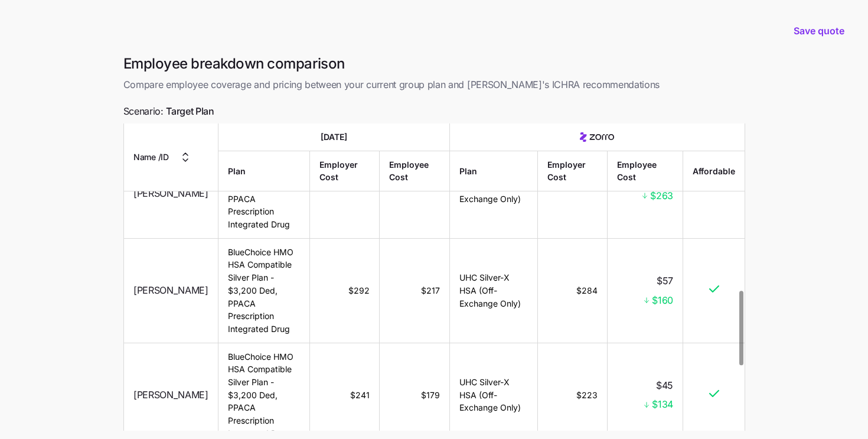
scroll to position [687, 0]
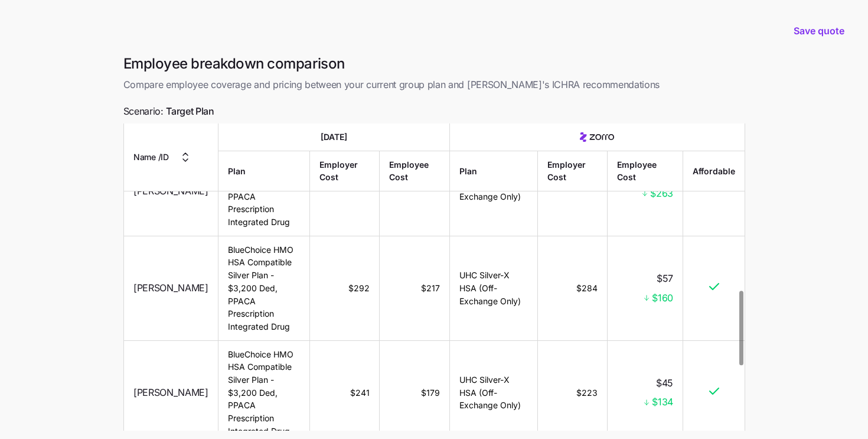
drag, startPoint x: 655, startPoint y: 386, endPoint x: 679, endPoint y: 387, distance: 23.6
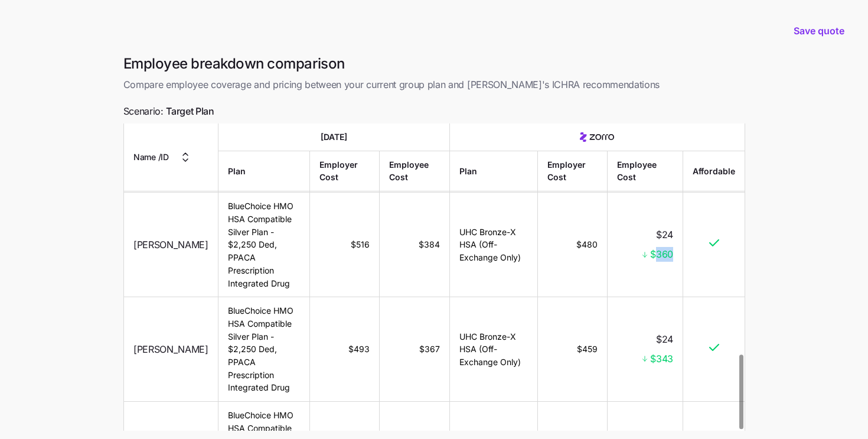
scroll to position [953, 0]
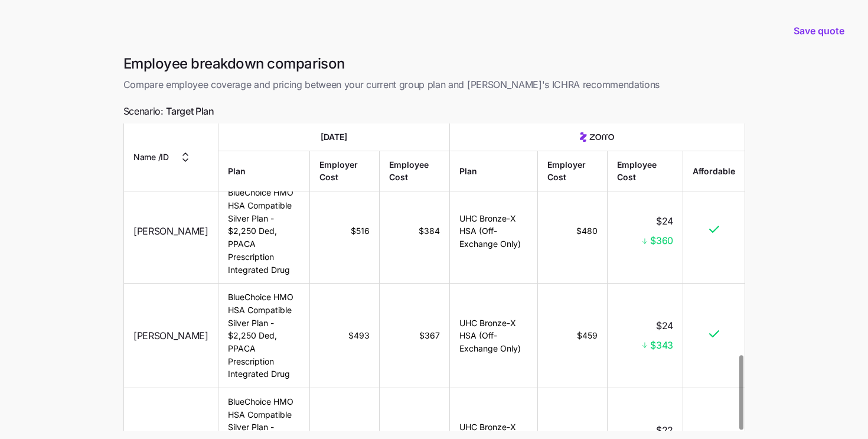
drag, startPoint x: 712, startPoint y: 393, endPoint x: 719, endPoint y: 391, distance: 6.7
drag, startPoint x: 721, startPoint y: 384, endPoint x: 700, endPoint y: 383, distance: 20.7
drag, startPoint x: 573, startPoint y: 388, endPoint x: 594, endPoint y: 388, distance: 20.1
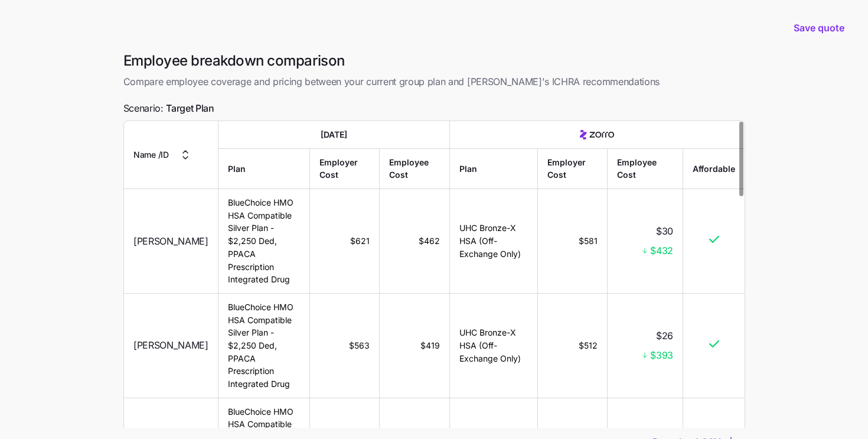
scroll to position [99, 0]
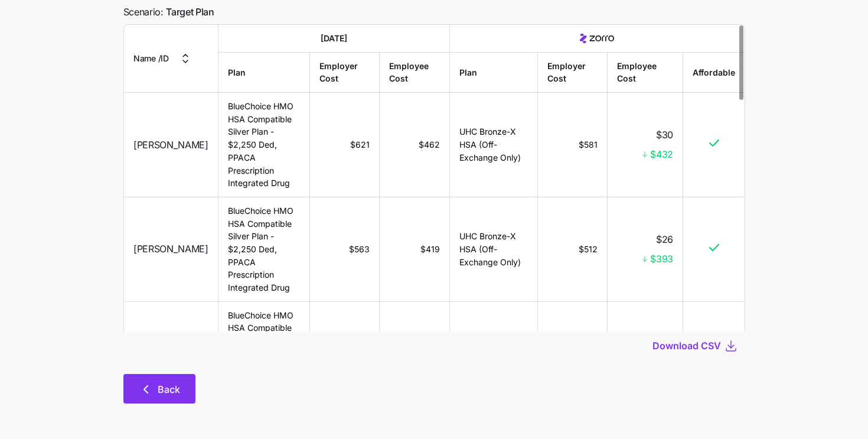
click at [146, 387] on icon "button" at bounding box center [146, 389] width 14 height 14
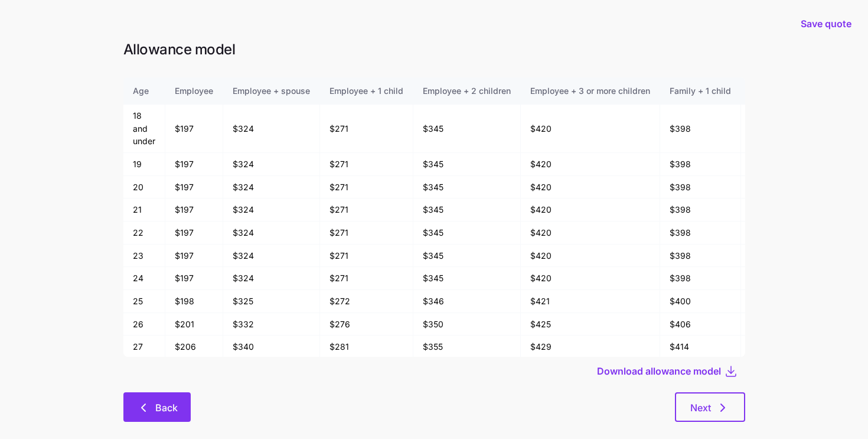
click at [145, 405] on icon "button" at bounding box center [143, 407] width 14 height 14
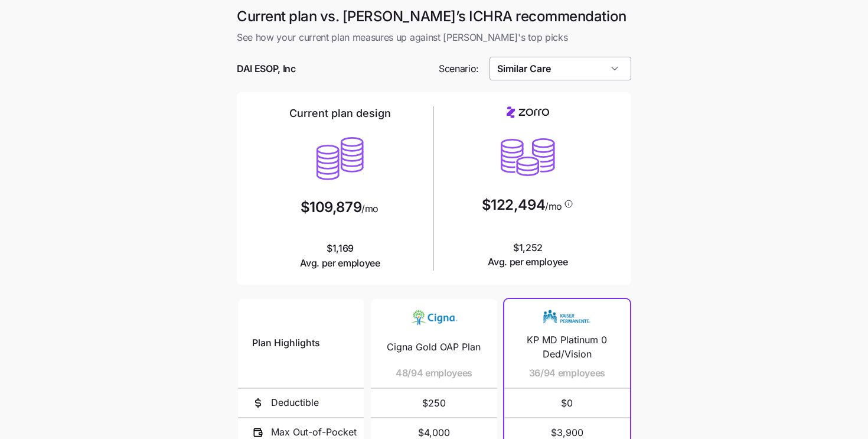
click at [574, 79] on input "Similar Care" at bounding box center [561, 69] width 142 height 24
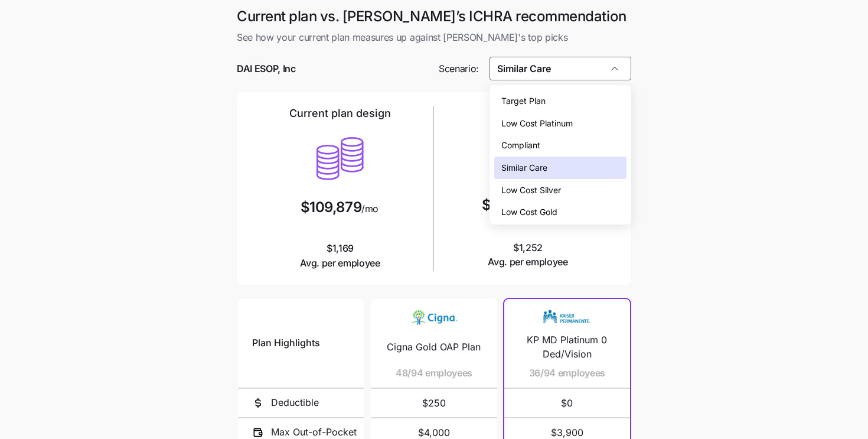
click at [553, 194] on span "Low Cost Silver" at bounding box center [531, 190] width 60 height 13
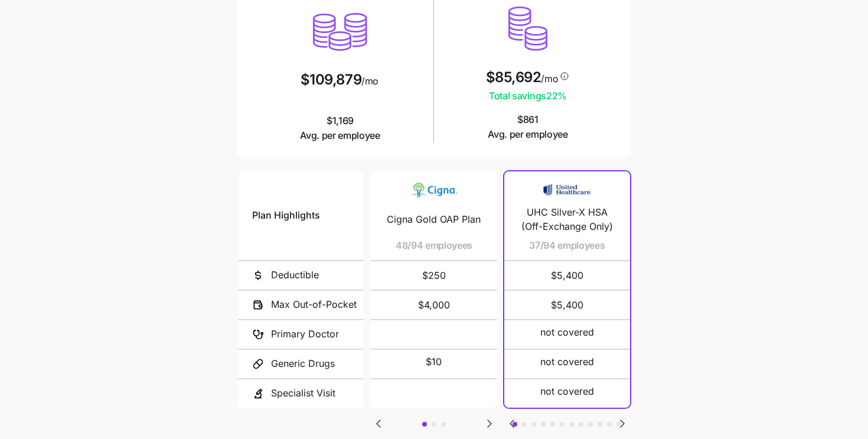
scroll to position [54, 0]
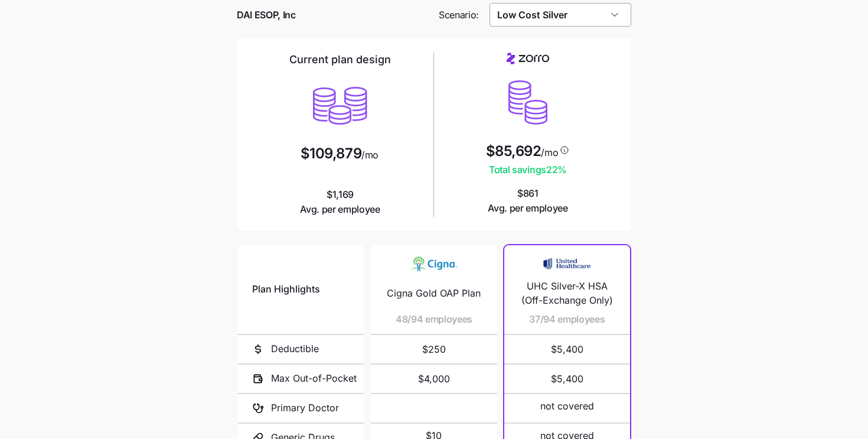
click at [547, 17] on input "Low Cost Silver" at bounding box center [561, 15] width 142 height 24
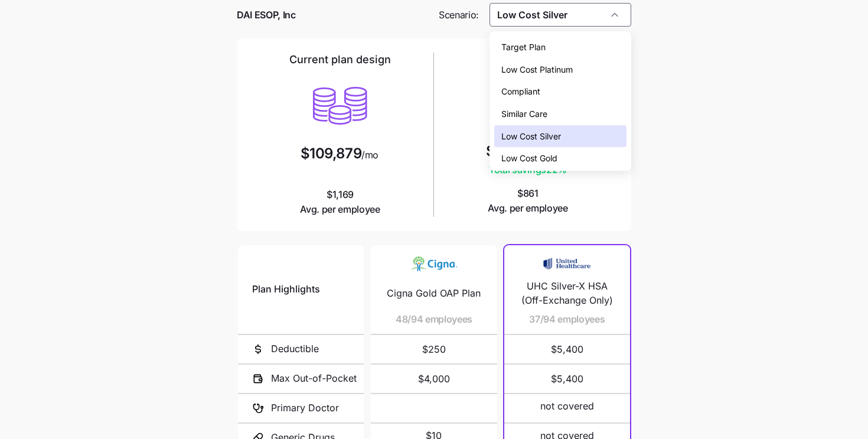
click at [543, 161] on span "Low Cost Gold" at bounding box center [529, 158] width 56 height 13
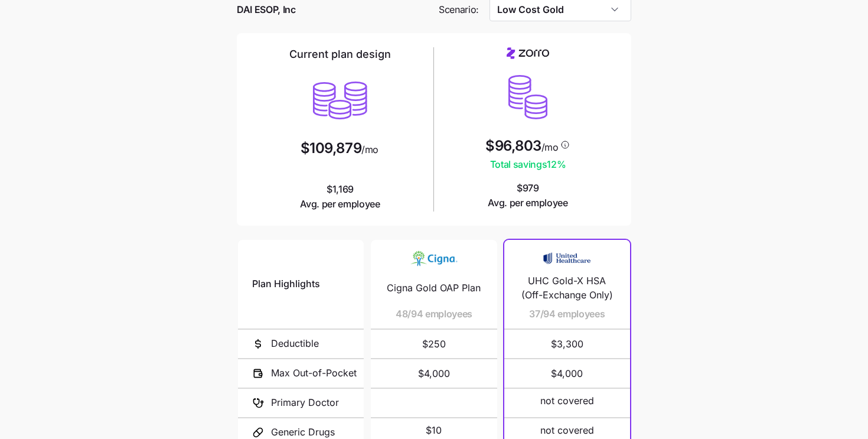
scroll to position [206, 0]
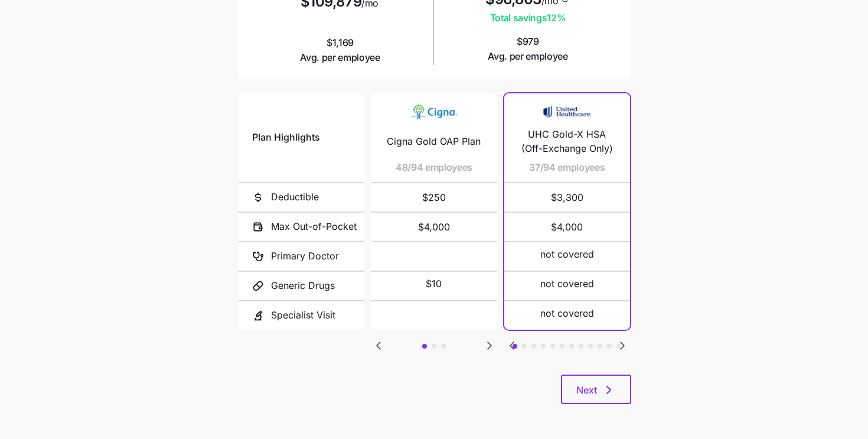
click at [435, 344] on button "button" at bounding box center [434, 346] width 5 height 5
click at [443, 344] on button "button" at bounding box center [443, 346] width 5 height 5
click at [425, 344] on button "button" at bounding box center [424, 346] width 5 height 5
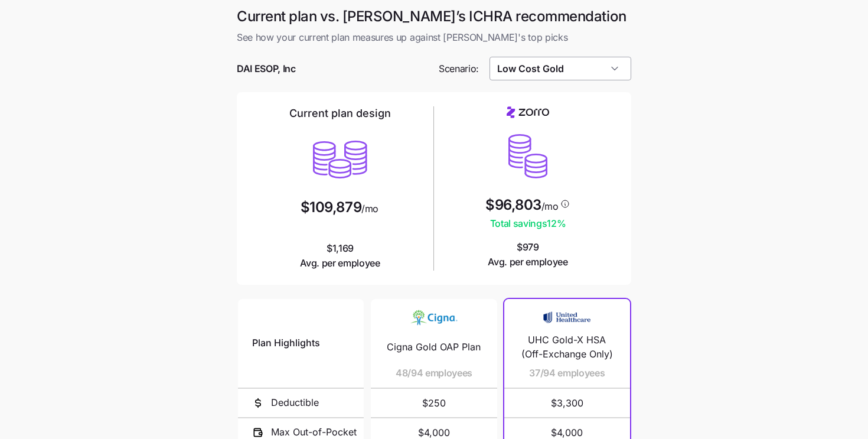
click at [537, 72] on input "Low Cost Gold" at bounding box center [561, 69] width 142 height 24
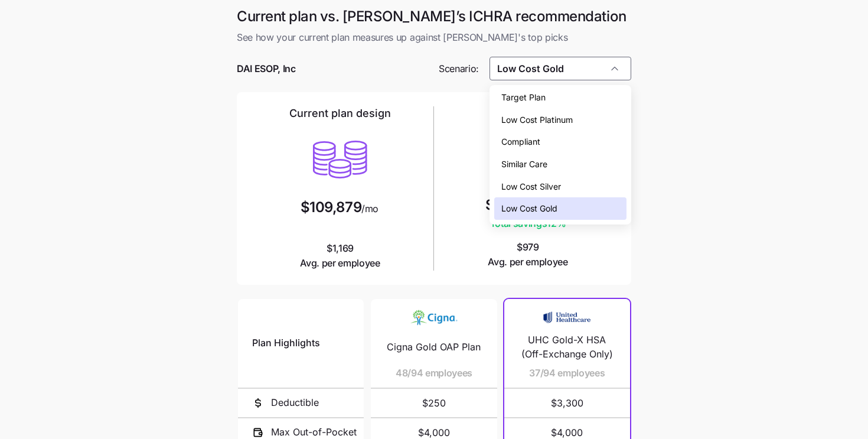
click at [695, 257] on main "Current plan vs. Zorro’s ICHRA recommendation See how your current plan measure…" at bounding box center [434, 322] width 868 height 645
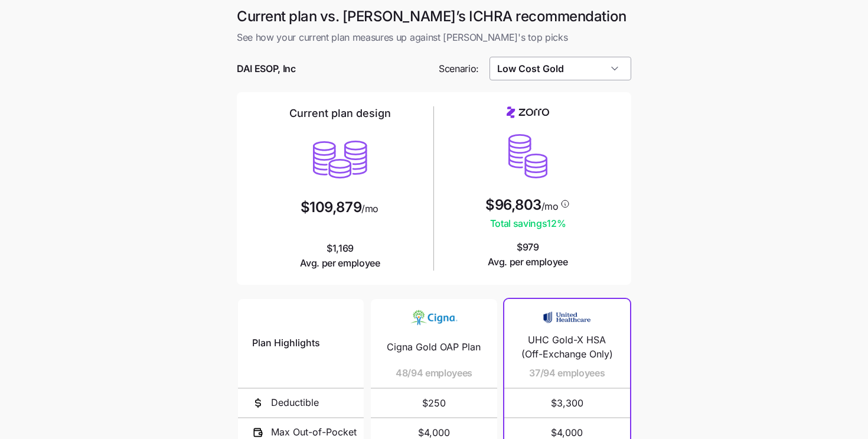
click at [530, 69] on input "Low Cost Gold" at bounding box center [561, 69] width 142 height 24
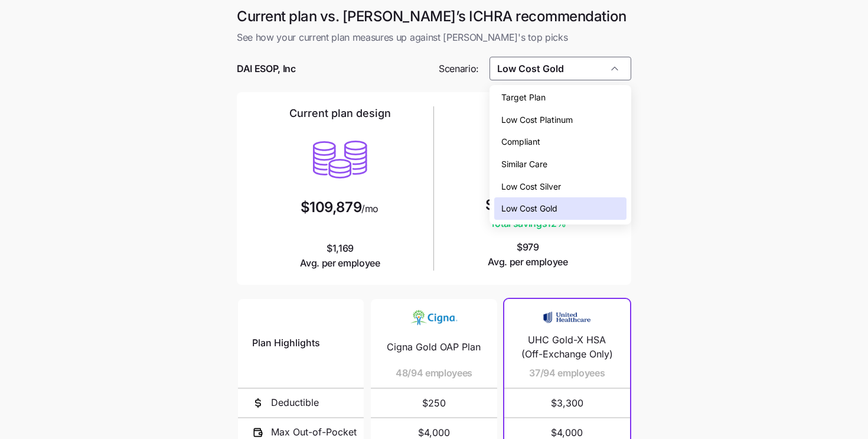
click at [540, 188] on span "Low Cost Silver" at bounding box center [531, 186] width 60 height 13
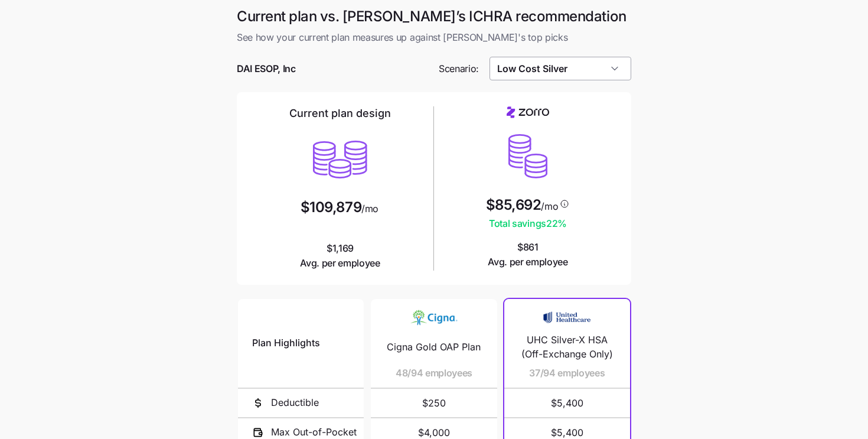
click at [578, 70] on input "Low Cost Silver" at bounding box center [561, 69] width 142 height 24
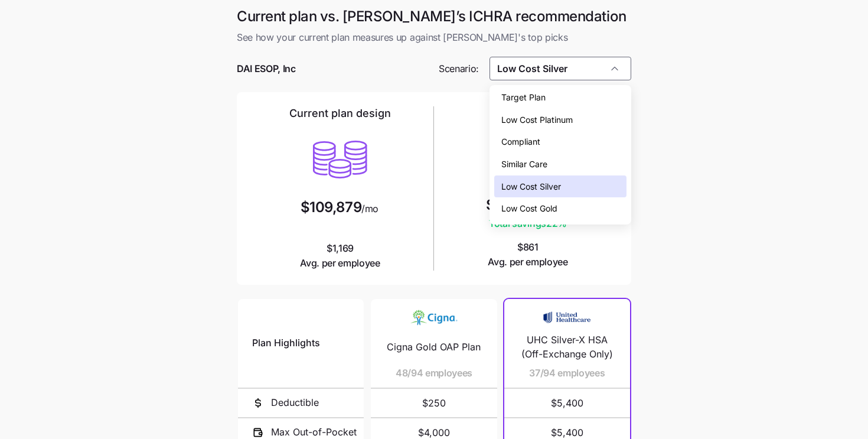
click at [566, 213] on div "Low Cost Gold" at bounding box center [560, 208] width 133 height 22
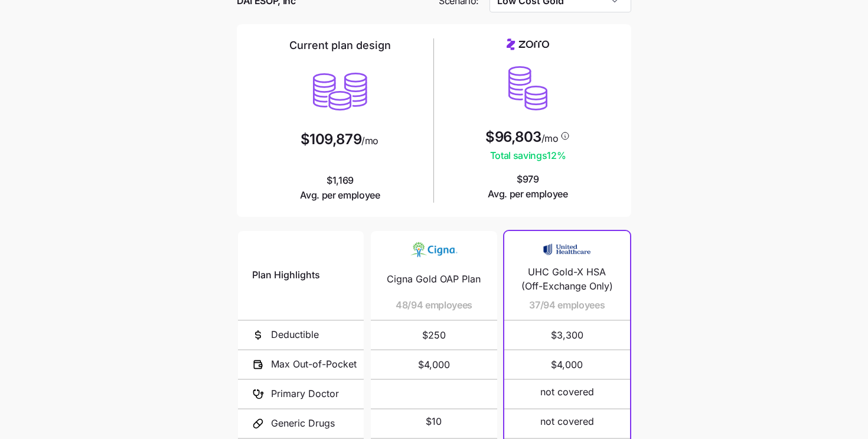
scroll to position [37, 0]
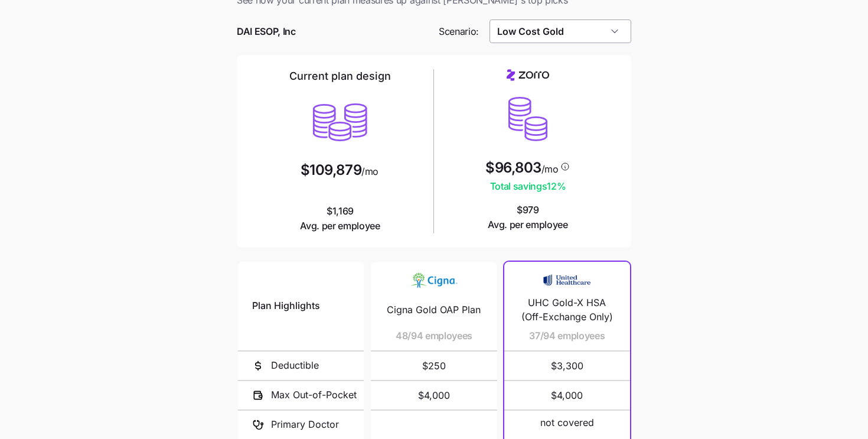
click at [513, 43] on input "Low Cost Gold" at bounding box center [561, 31] width 142 height 24
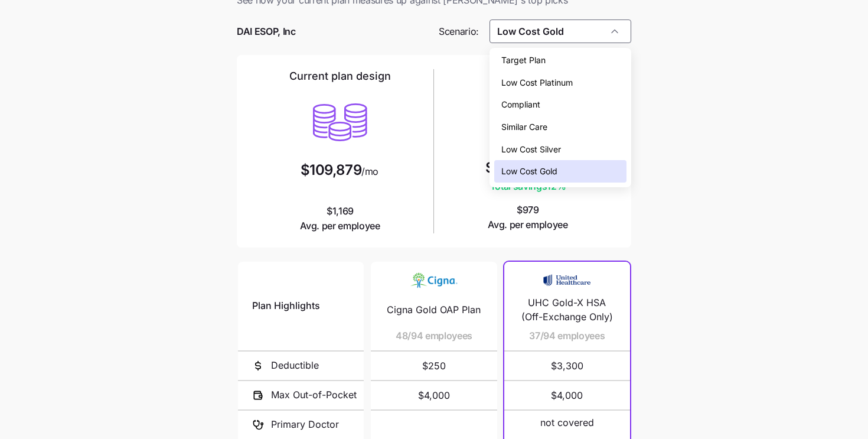
click at [408, 227] on div "Current plan design $109,879 /mo $1,169 Avg. per employee" at bounding box center [340, 151] width 178 height 164
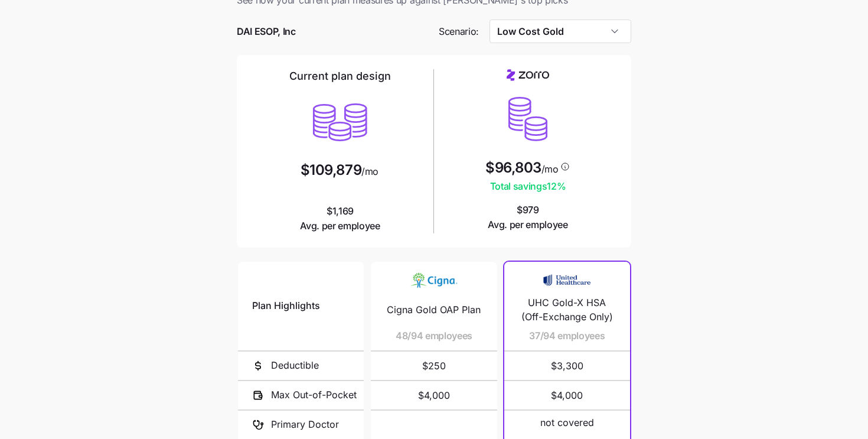
scroll to position [206, 0]
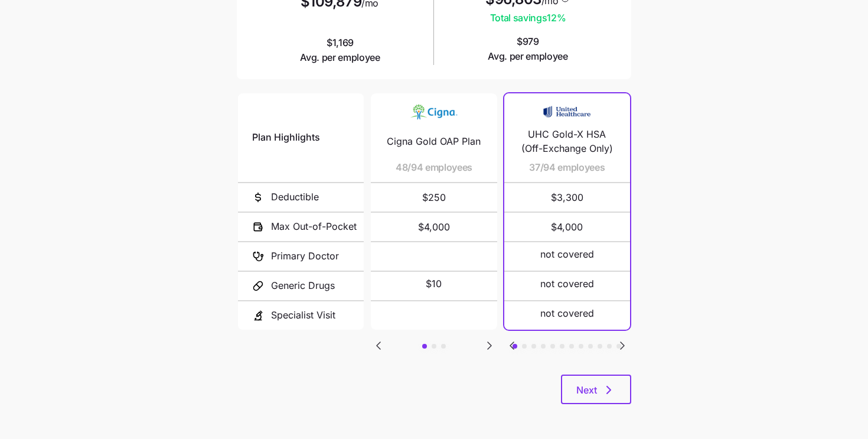
click at [523, 344] on button "button" at bounding box center [524, 346] width 5 height 5
click at [534, 344] on button "button" at bounding box center [534, 346] width 5 height 5
click at [545, 344] on button "button" at bounding box center [543, 346] width 5 height 5
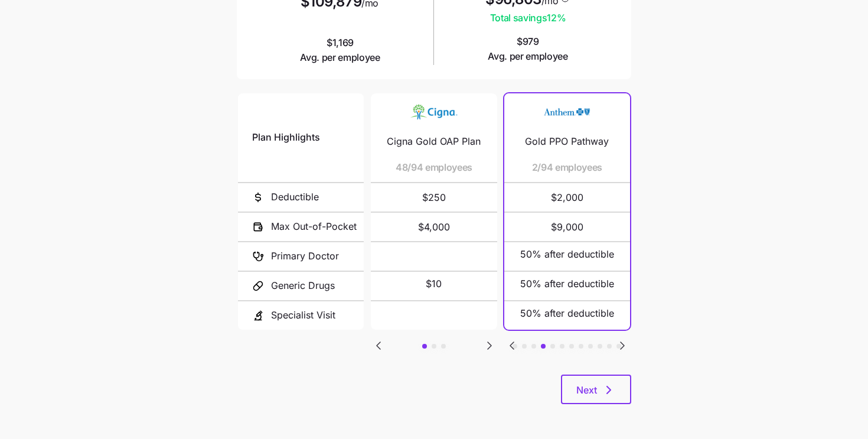
click at [553, 344] on button "button" at bounding box center [552, 346] width 5 height 5
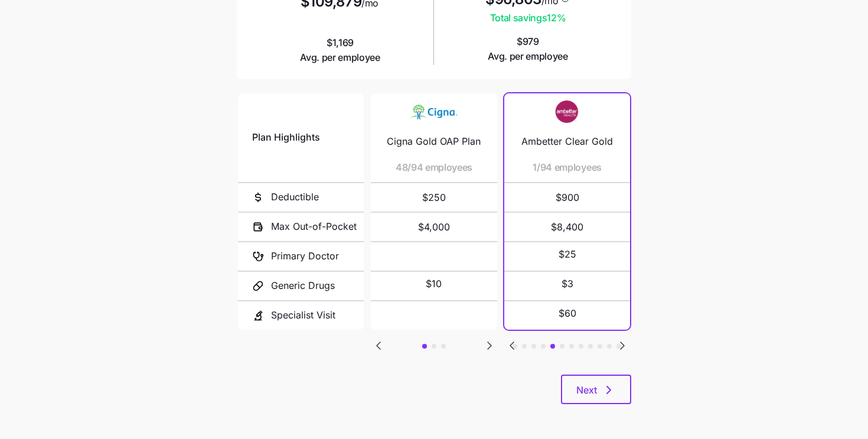
click at [563, 344] on div "Plan Highlights Deductible Max Out-of-Pocket Primary Doctor Generic Drugs Speci…" at bounding box center [434, 232] width 394 height 283
click at [563, 344] on button "button" at bounding box center [562, 346] width 5 height 5
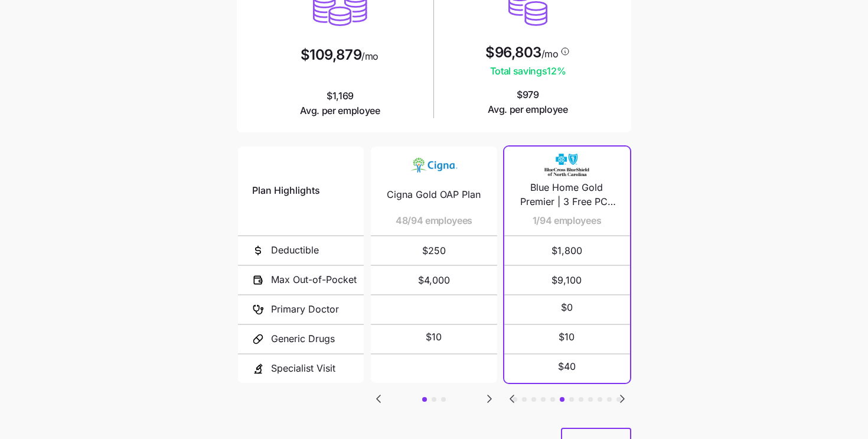
scroll to position [181, 0]
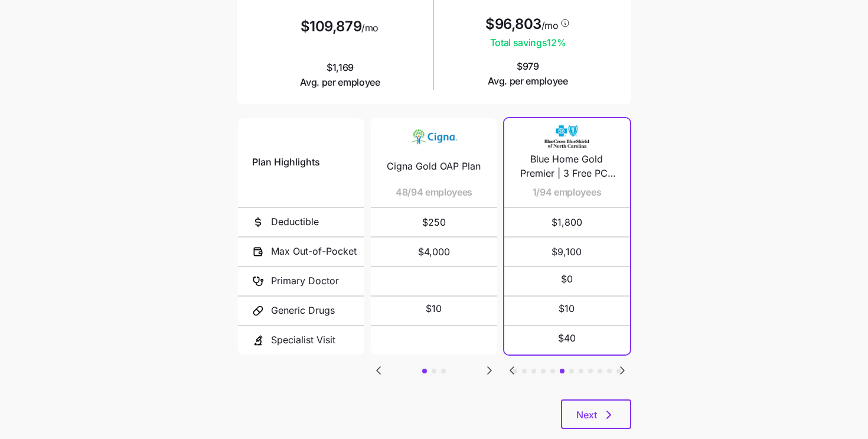
click at [573, 369] on button "button" at bounding box center [571, 371] width 5 height 5
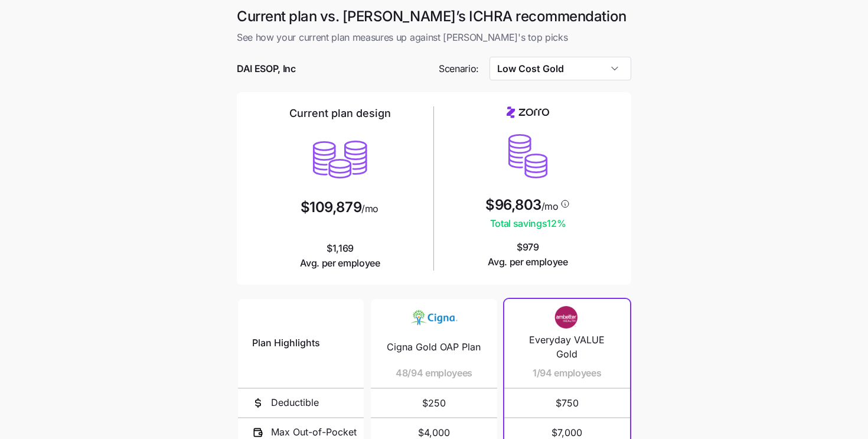
scroll to position [2, 0]
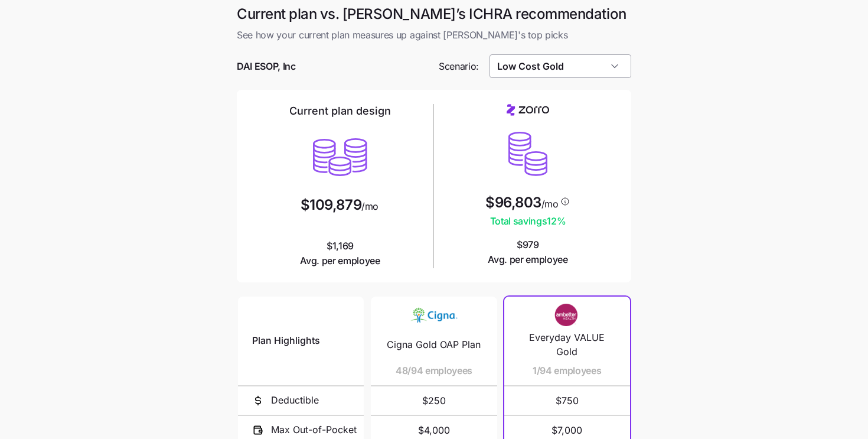
click at [549, 65] on input "Low Cost Gold" at bounding box center [561, 66] width 142 height 24
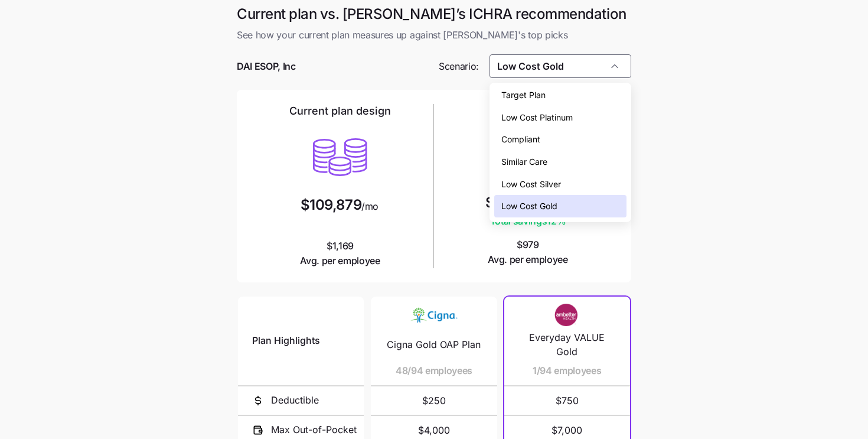
click at [537, 186] on span "Low Cost Silver" at bounding box center [531, 184] width 60 height 13
type input "Low Cost Silver"
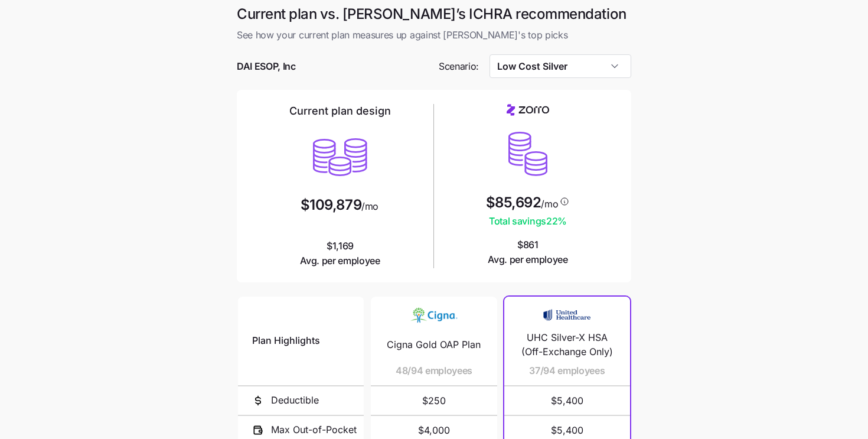
scroll to position [206, 0]
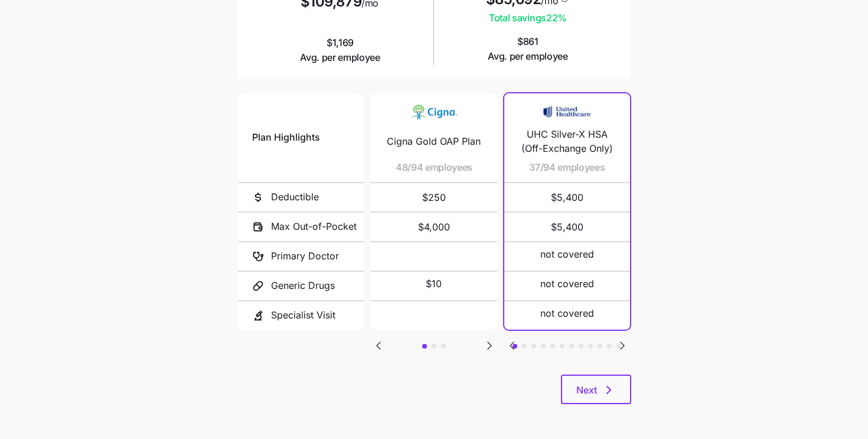
click at [523, 344] on button "button" at bounding box center [524, 346] width 5 height 5
click at [532, 344] on button "button" at bounding box center [534, 346] width 5 height 5
click at [434, 344] on button "button" at bounding box center [434, 346] width 5 height 5
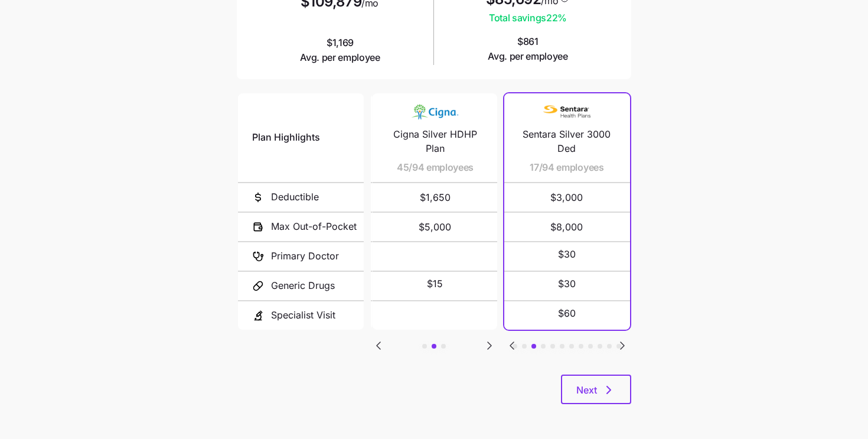
click at [445, 344] on button "button" at bounding box center [443, 346] width 5 height 5
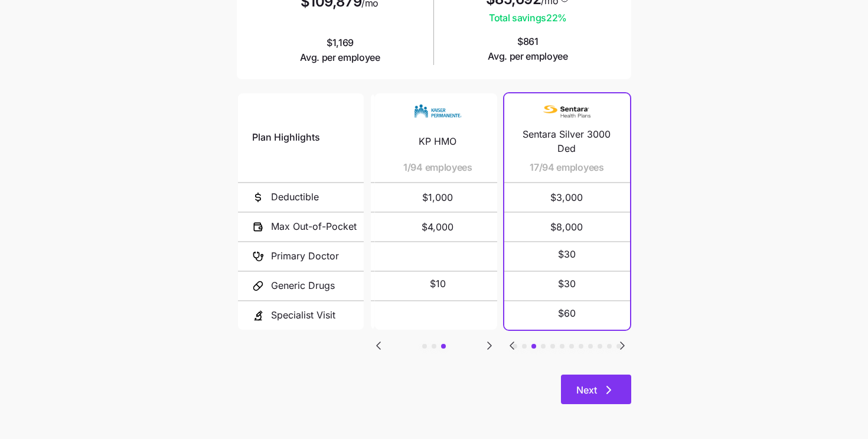
click at [593, 376] on button "Next" at bounding box center [596, 389] width 70 height 30
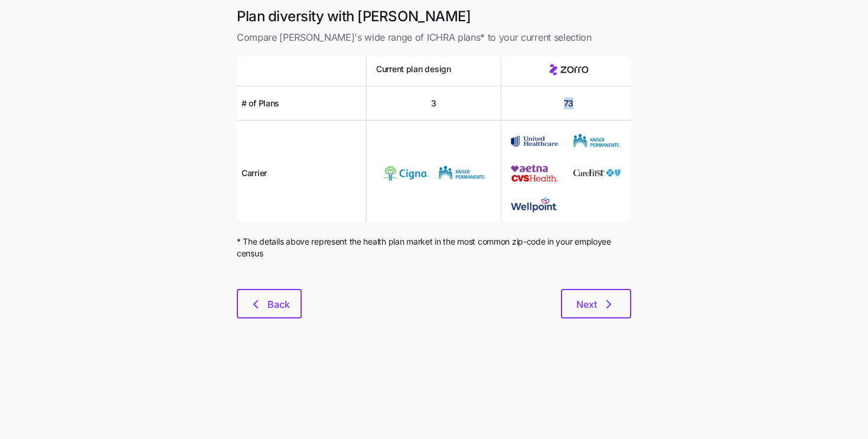
drag, startPoint x: 576, startPoint y: 98, endPoint x: 543, endPoint y: 100, distance: 33.1
click at [543, 100] on div "73" at bounding box center [568, 103] width 135 height 34
click at [601, 302] on span "Next" at bounding box center [596, 304] width 40 height 14
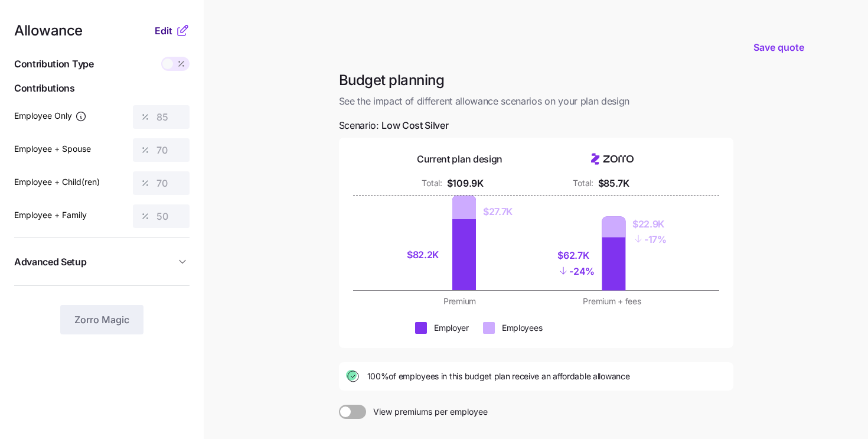
click at [159, 34] on span "Edit" at bounding box center [164, 31] width 18 height 14
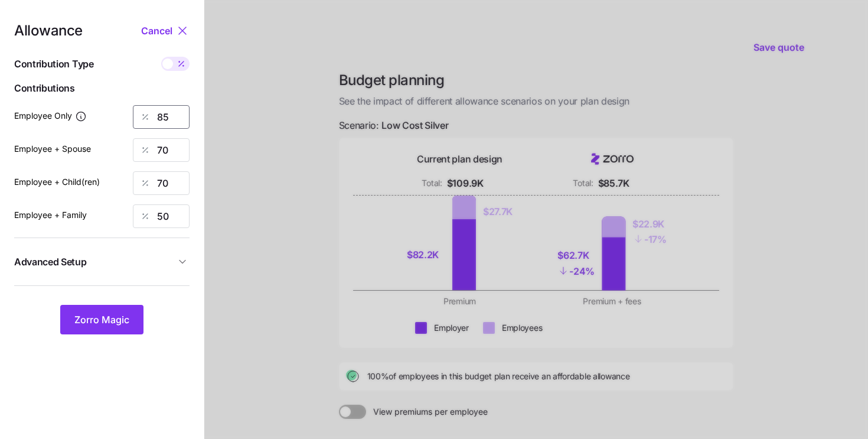
drag, startPoint x: 169, startPoint y: 123, endPoint x: 128, endPoint y: 112, distance: 42.8
click at [128, 112] on div "Employee Only 85" at bounding box center [101, 117] width 175 height 24
type input "60"
drag, startPoint x: 178, startPoint y: 144, endPoint x: 106, endPoint y: 120, distance: 75.4
click at [106, 120] on div "Allowance Cancel Contribution Type Use classes Contributions Employee Only 60 E…" at bounding box center [101, 179] width 175 height 311
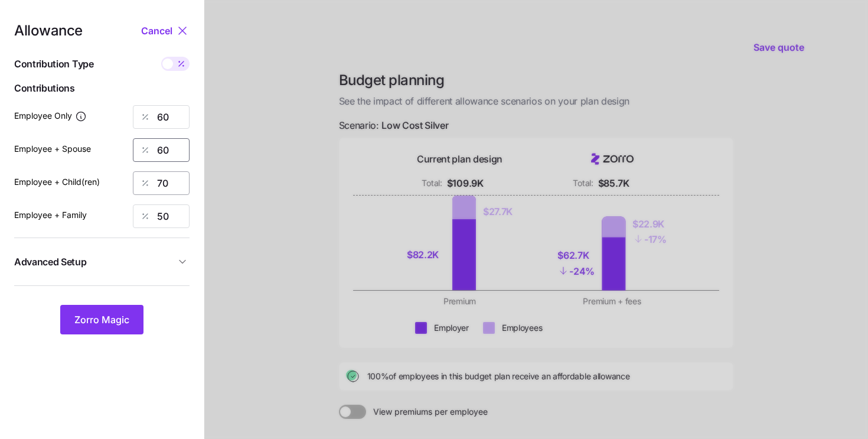
type input "60"
drag, startPoint x: 179, startPoint y: 184, endPoint x: 129, endPoint y: 173, distance: 50.9
click at [129, 173] on div "Employee + Child(ren) 70" at bounding box center [101, 183] width 175 height 24
type input "60"
drag, startPoint x: 169, startPoint y: 220, endPoint x: 140, endPoint y: 213, distance: 29.9
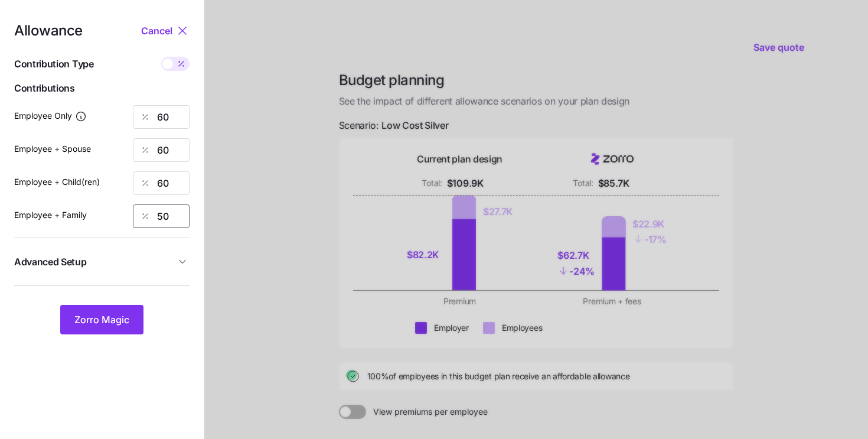
click at [141, 213] on div "50" at bounding box center [161, 216] width 57 height 24
type input "60"
click at [122, 314] on span "Zorro Magic" at bounding box center [101, 319] width 55 height 14
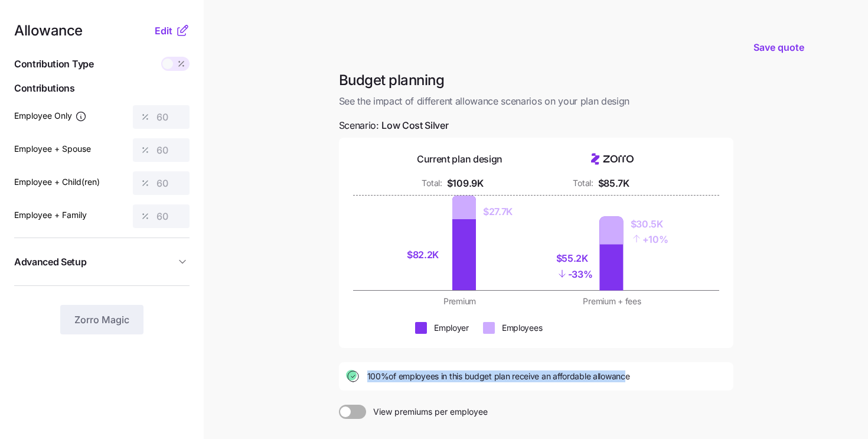
drag, startPoint x: 367, startPoint y: 377, endPoint x: 622, endPoint y: 377, distance: 255.1
click at [622, 377] on span "100% of employees in this budget plan receive an affordable allowance" at bounding box center [498, 376] width 263 height 12
click at [588, 261] on div "$55.2K" at bounding box center [574, 258] width 37 height 15
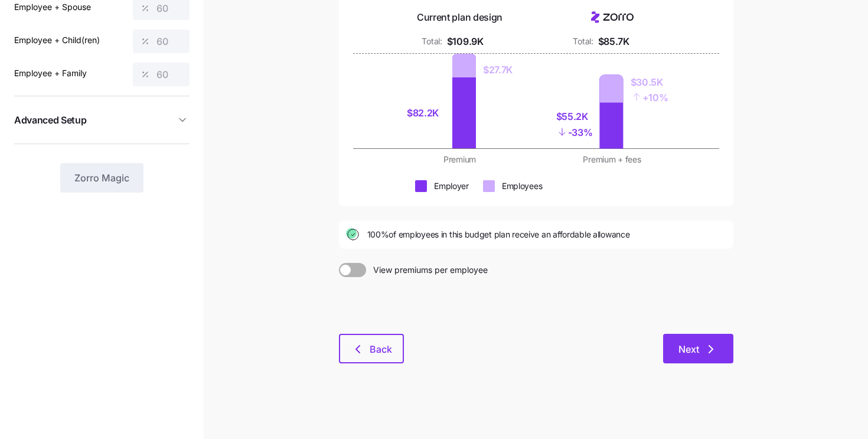
click at [690, 350] on span "Next" at bounding box center [689, 349] width 21 height 14
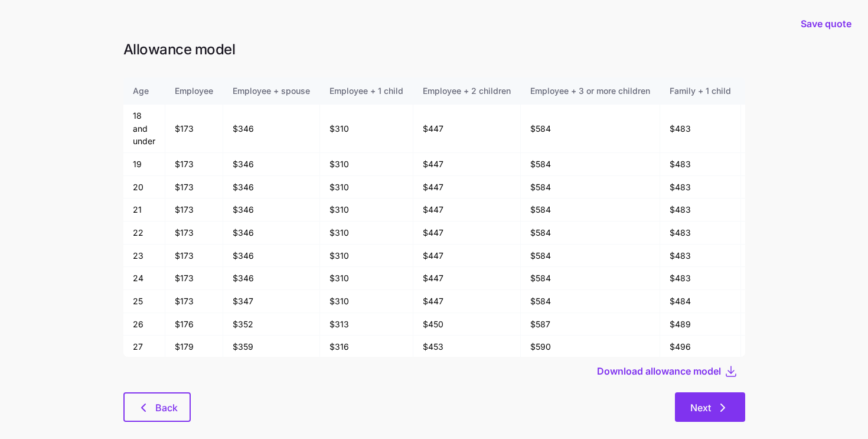
click at [695, 410] on span "Next" at bounding box center [700, 407] width 21 height 14
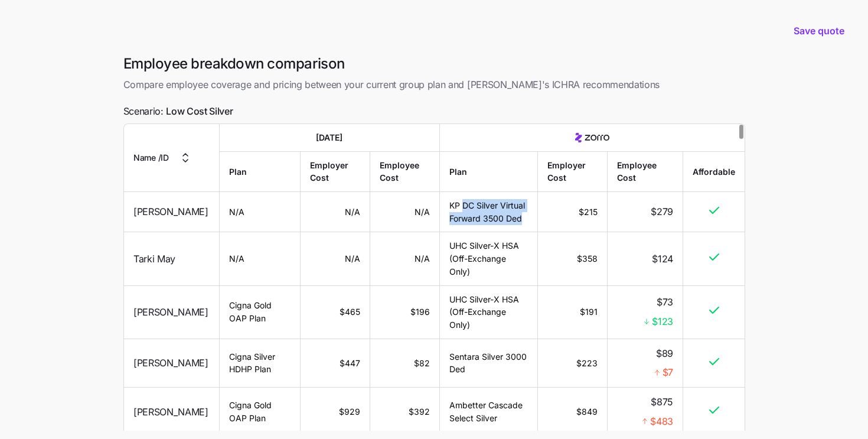
drag, startPoint x: 500, startPoint y: 238, endPoint x: 464, endPoint y: 201, distance: 51.8
click at [464, 201] on td "KP DC Silver Virtual Forward 3500 Ded" at bounding box center [489, 212] width 98 height 40
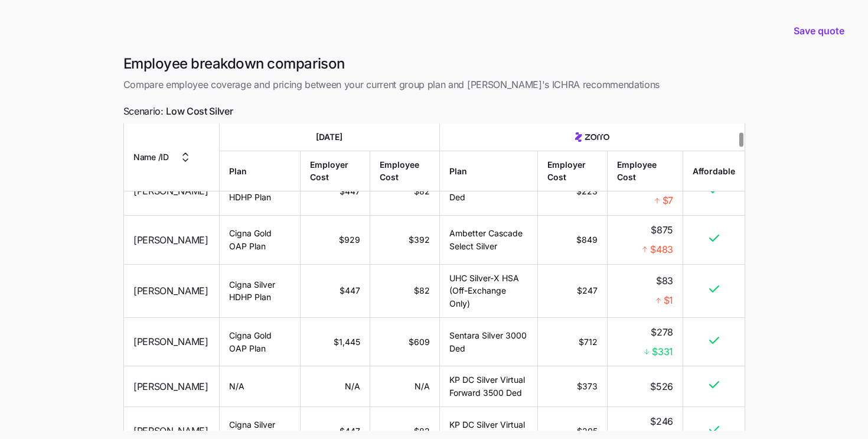
scroll to position [171, 0]
click at [658, 257] on span "$483" at bounding box center [661, 250] width 23 height 15
drag, startPoint x: 678, startPoint y: 269, endPoint x: 647, endPoint y: 266, distance: 30.9
click at [647, 265] on td "$875 $483" at bounding box center [646, 240] width 76 height 49
drag, startPoint x: 207, startPoint y: 361, endPoint x: 120, endPoint y: 353, distance: 86.7
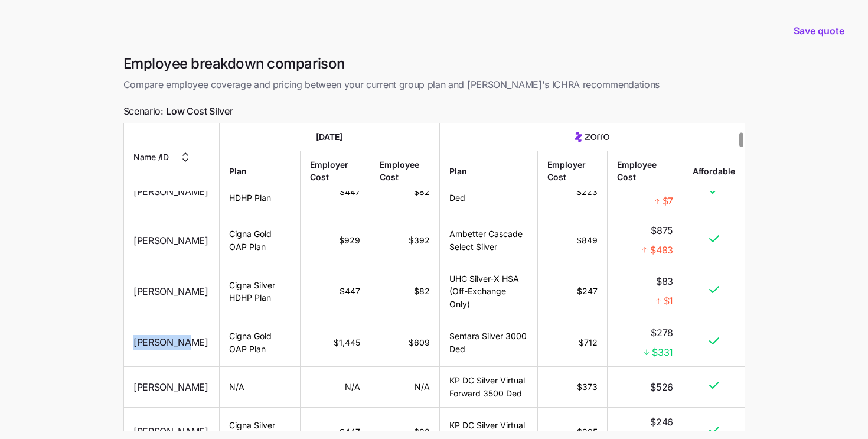
click at [120, 353] on div "Employee breakdown comparison Compare employee coverage and pricing between you…" at bounding box center [434, 285] width 641 height 462
click at [629, 359] on div "$331" at bounding box center [645, 351] width 56 height 15
drag, startPoint x: 650, startPoint y: 365, endPoint x: 700, endPoint y: 365, distance: 50.8
click at [700, 365] on tr "Megan Kehs Cigna Gold OAP Plan $1,445 $609 Sentara Silver 3000 Ded $712 $278 $3…" at bounding box center [434, 342] width 621 height 49
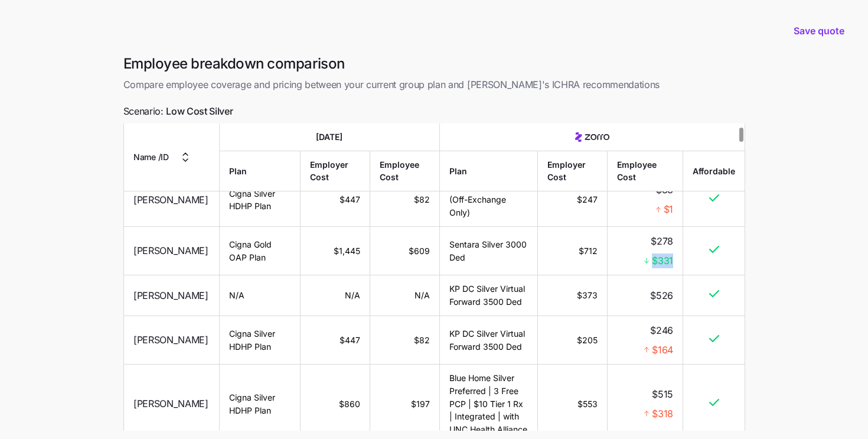
scroll to position [0, 0]
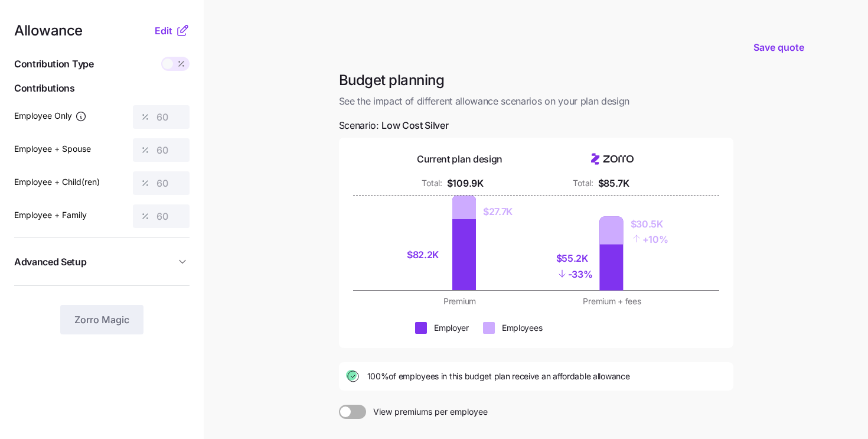
click at [175, 24] on icon at bounding box center [182, 31] width 14 height 14
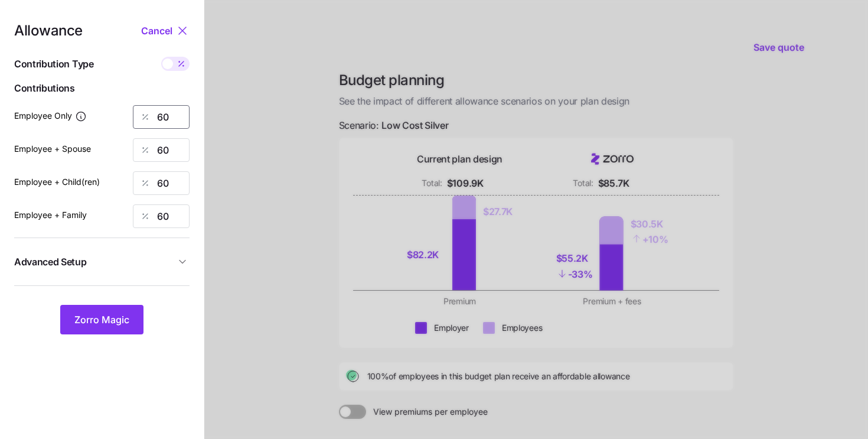
drag, startPoint x: 174, startPoint y: 118, endPoint x: 117, endPoint y: 112, distance: 57.7
click at [117, 112] on div "Employee Only 60" at bounding box center [101, 117] width 175 height 24
click at [180, 27] on icon at bounding box center [182, 31] width 14 height 14
type input "60"
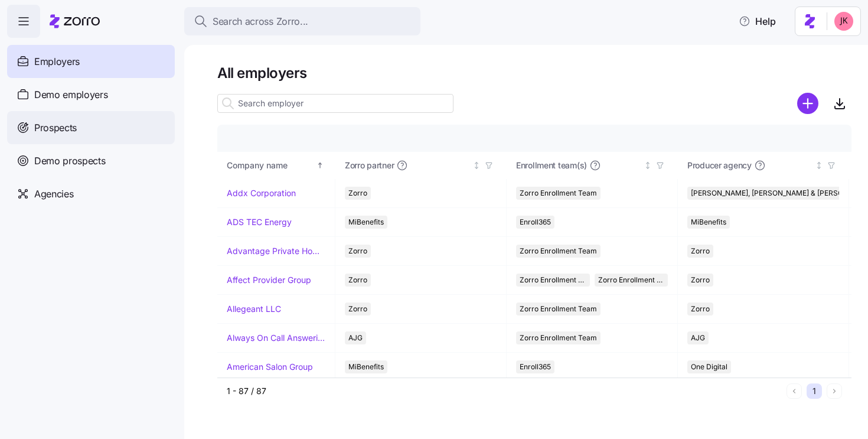
click at [73, 132] on span "Prospects" at bounding box center [55, 127] width 43 height 15
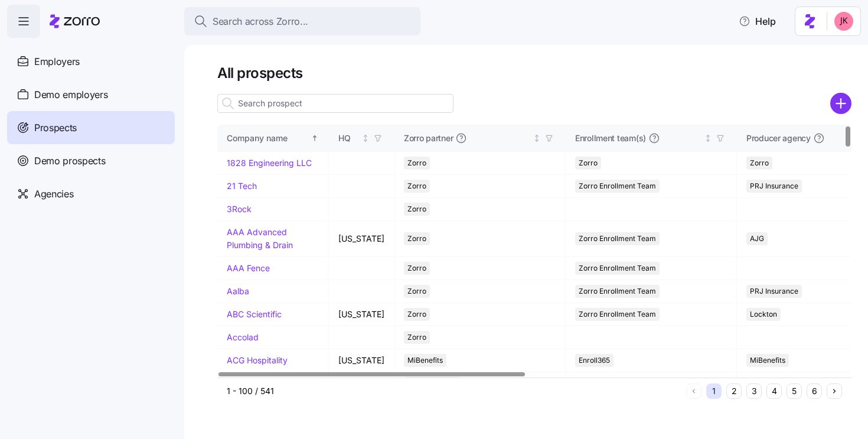
click at [276, 102] on input at bounding box center [335, 103] width 236 height 19
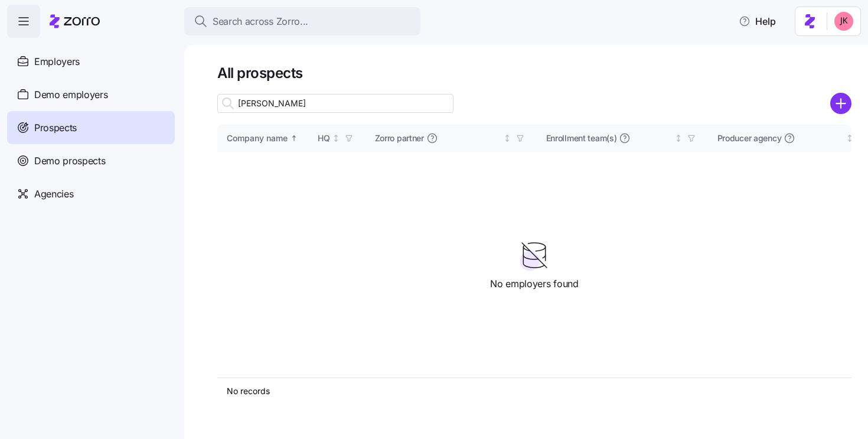
type input "[PERSON_NAME]"
